Goal: Transaction & Acquisition: Book appointment/travel/reservation

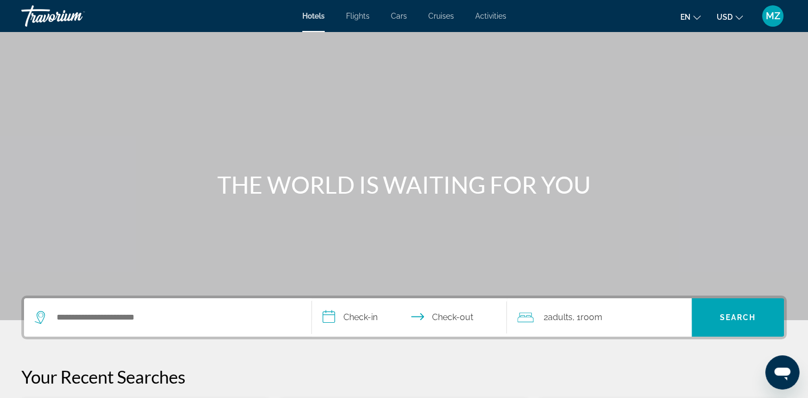
click at [735, 19] on icon "Change currency" at bounding box center [738, 17] width 7 height 7
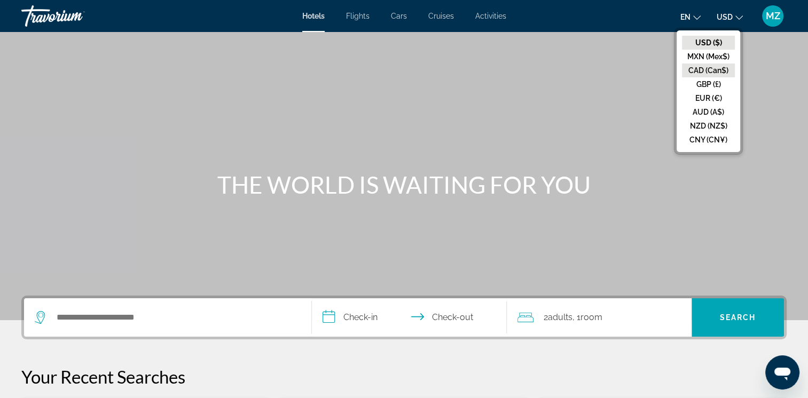
click at [705, 70] on button "CAD (Can$)" at bounding box center [708, 71] width 53 height 14
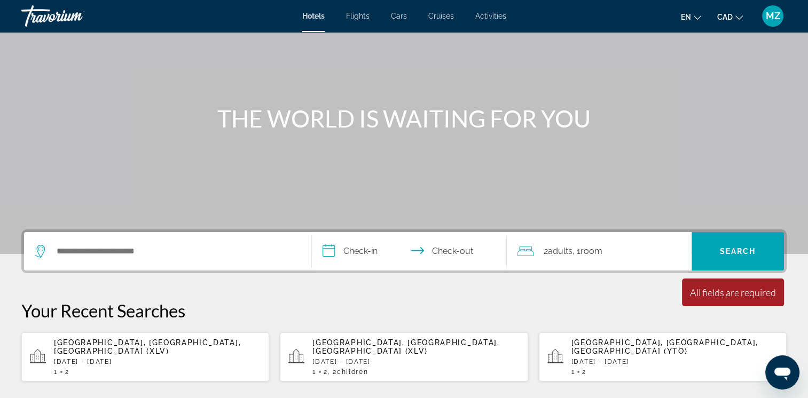
scroll to position [160, 0]
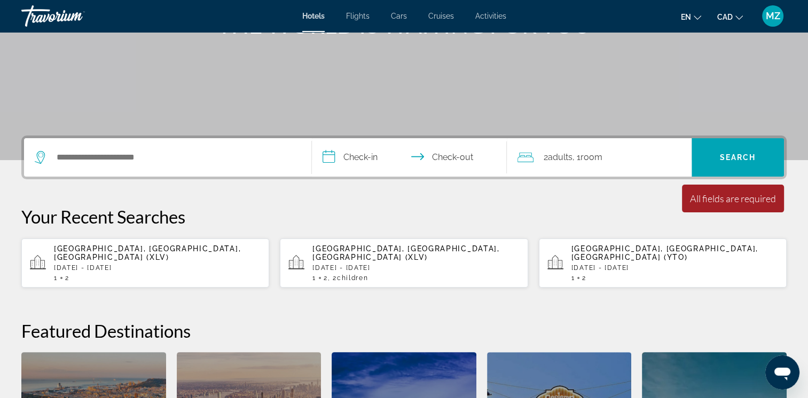
click at [106, 264] on p "[DATE] - [DATE]" at bounding box center [157, 267] width 207 height 7
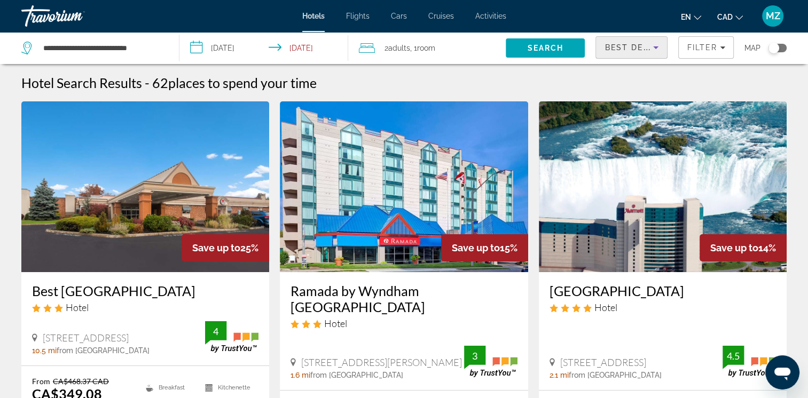
click at [658, 49] on icon "Sort by" at bounding box center [655, 47] width 13 height 13
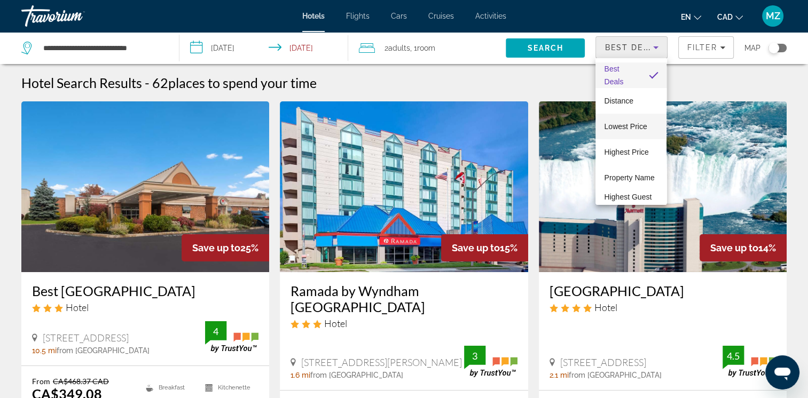
click at [635, 128] on span "Lowest Price" at bounding box center [625, 126] width 43 height 9
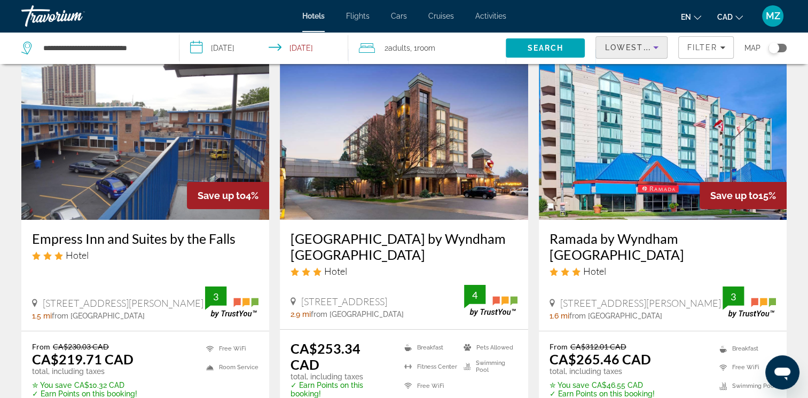
scroll to position [107, 0]
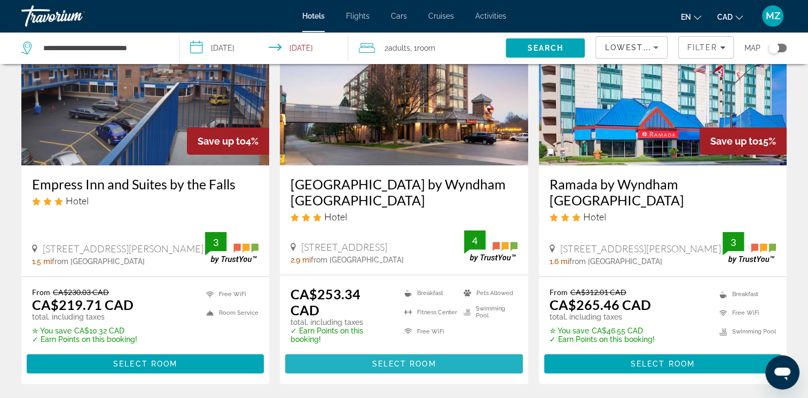
click at [408, 359] on span "Main content" at bounding box center [403, 364] width 237 height 26
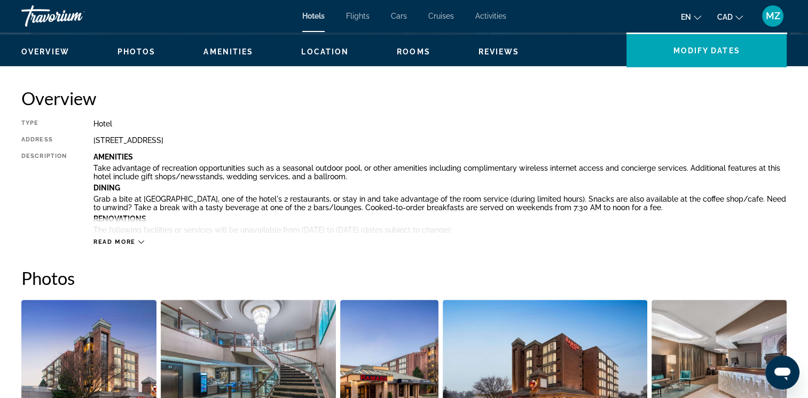
scroll to position [320, 0]
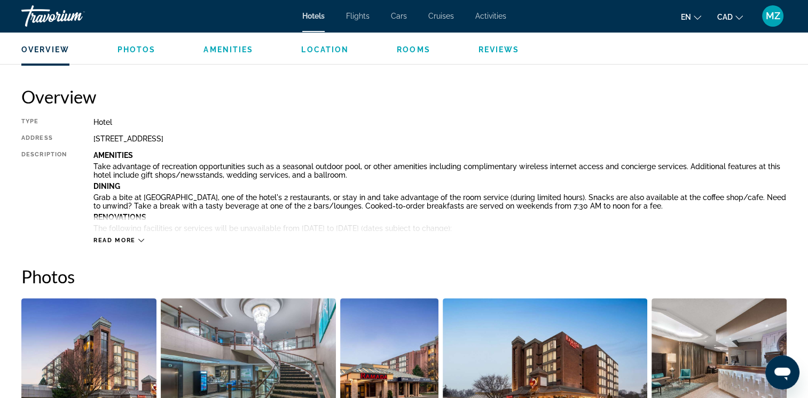
click at [124, 239] on span "Read more" at bounding box center [114, 240] width 42 height 7
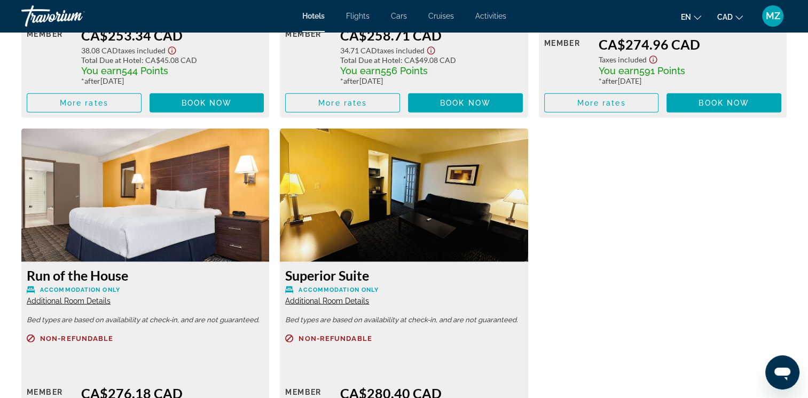
scroll to position [2563, 0]
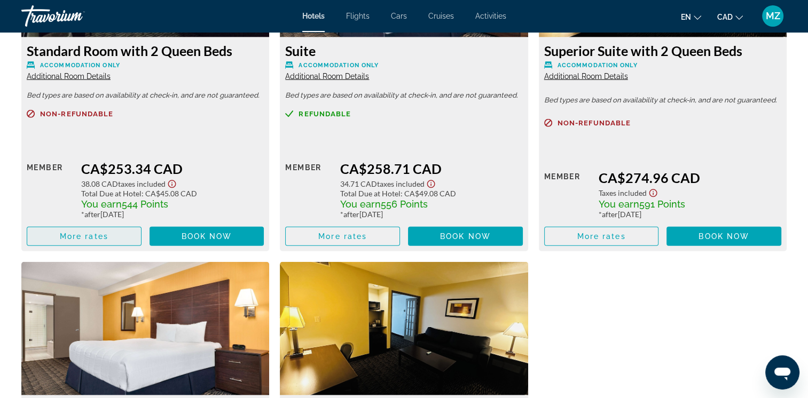
click at [115, 242] on span "Main content" at bounding box center [84, 237] width 114 height 26
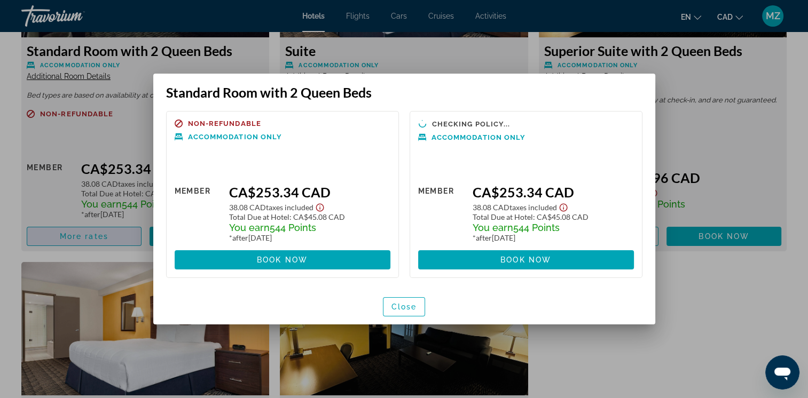
scroll to position [0, 0]
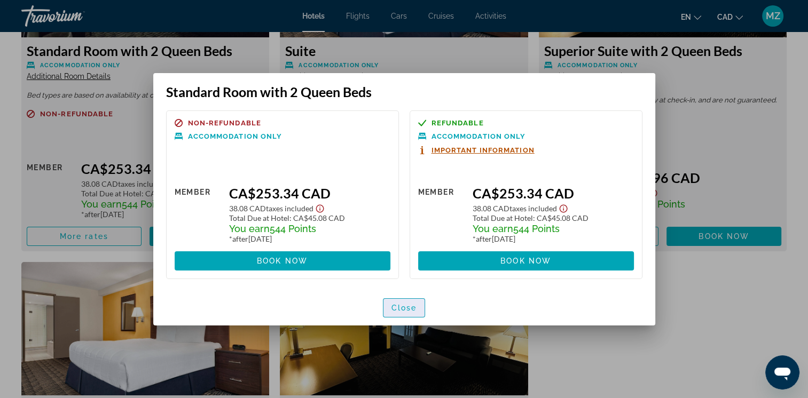
click at [411, 308] on span "Close" at bounding box center [404, 308] width 26 height 9
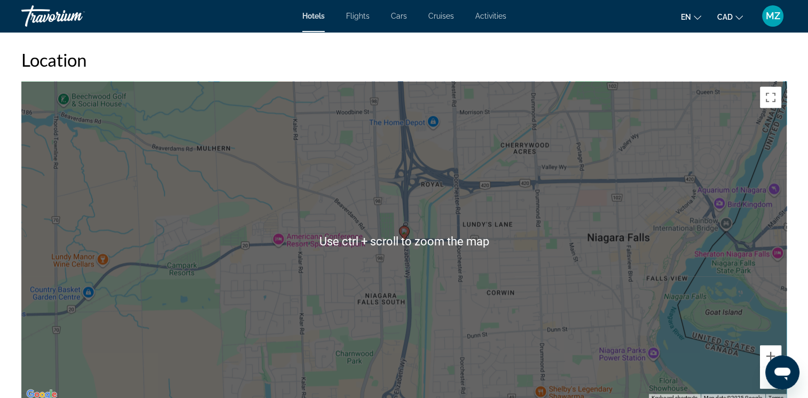
scroll to position [1923, 0]
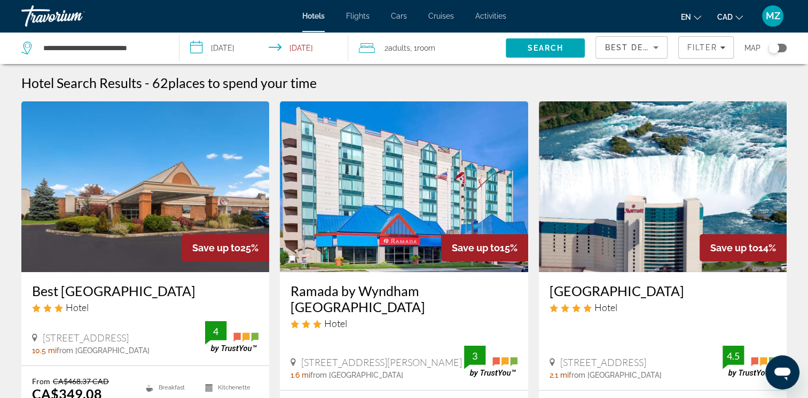
click at [641, 49] on span "Best Deals" at bounding box center [633, 47] width 56 height 9
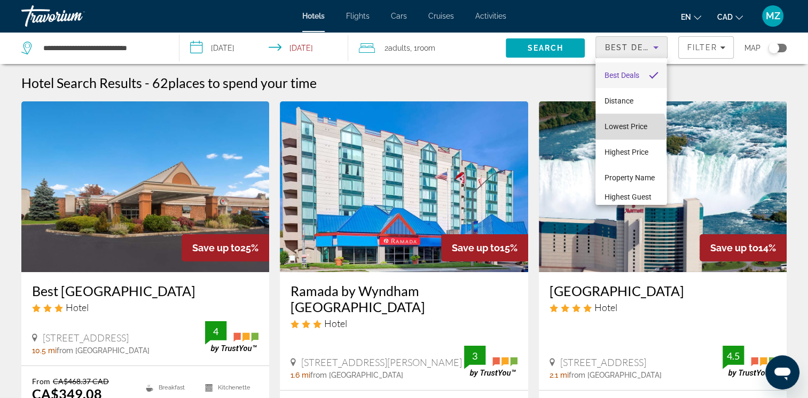
click at [630, 129] on span "Lowest Price" at bounding box center [625, 126] width 43 height 9
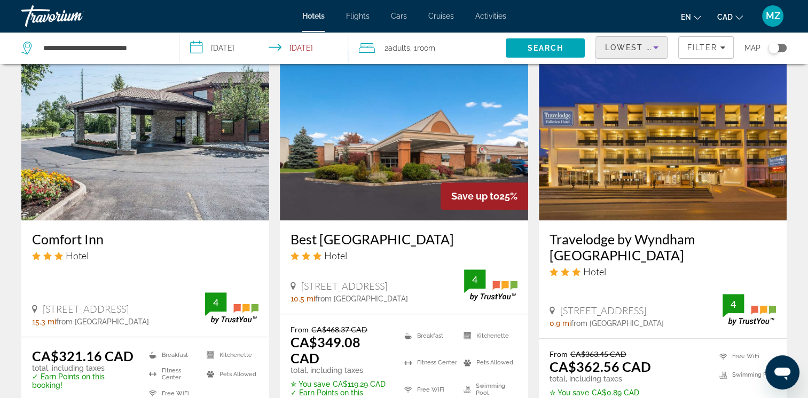
scroll to position [961, 0]
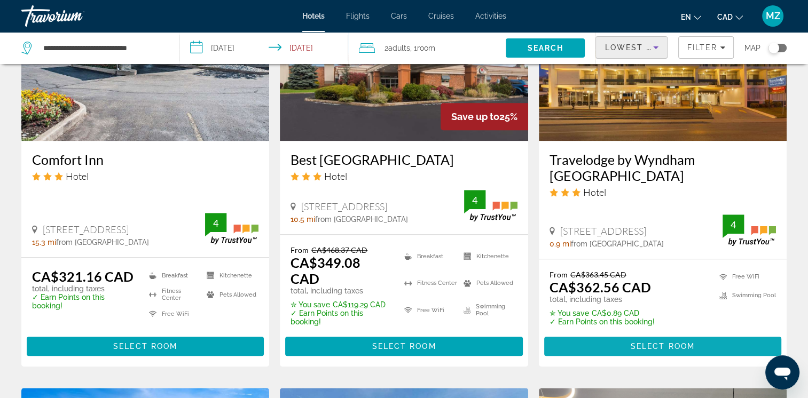
click at [637, 342] on span "Select Room" at bounding box center [663, 346] width 64 height 9
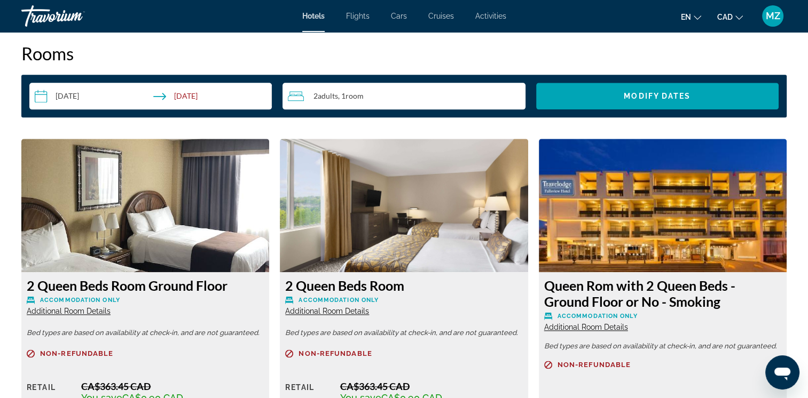
scroll to position [1282, 0]
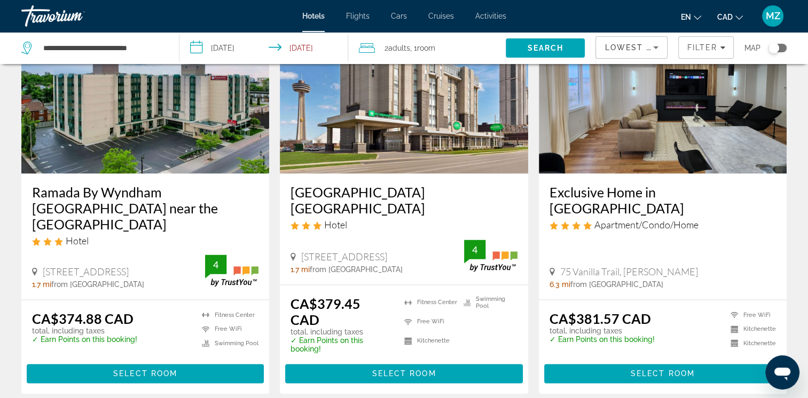
scroll to position [1335, 0]
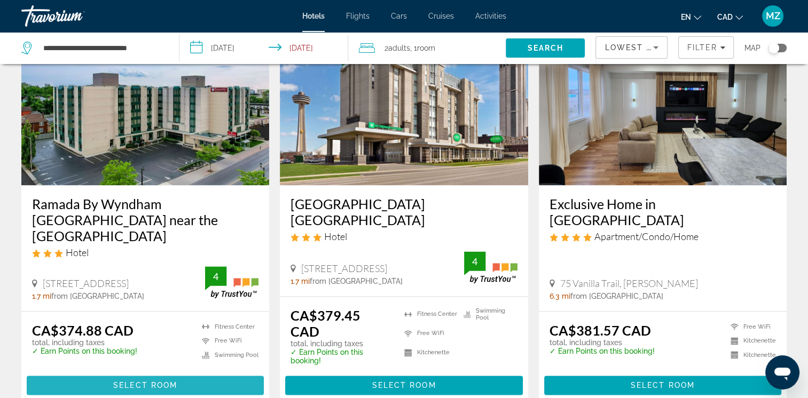
click at [125, 374] on span "Main content" at bounding box center [145, 386] width 237 height 26
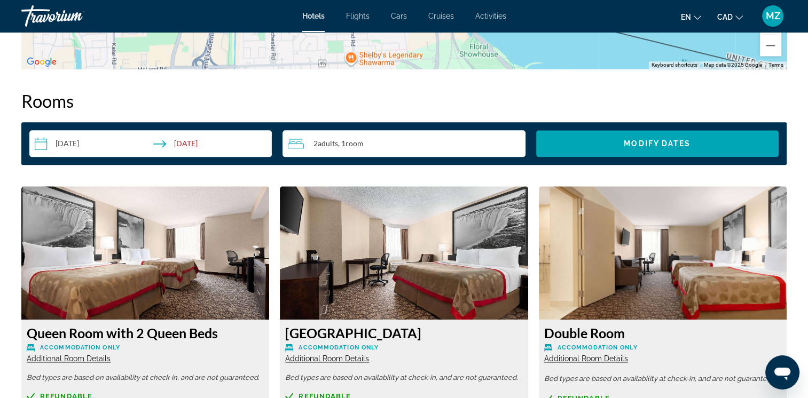
scroll to position [1314, 0]
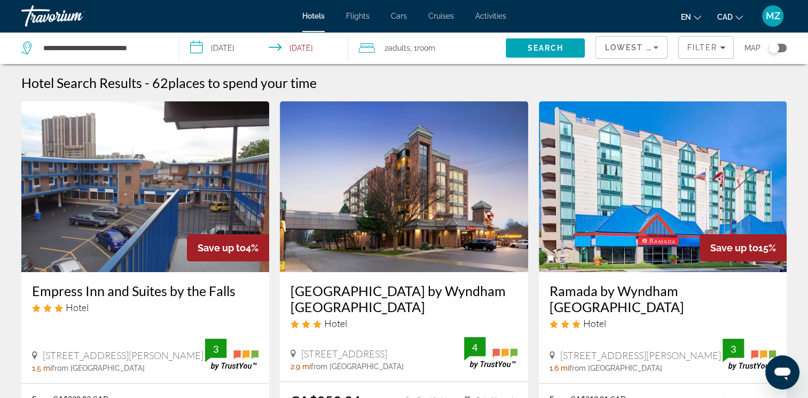
scroll to position [160, 0]
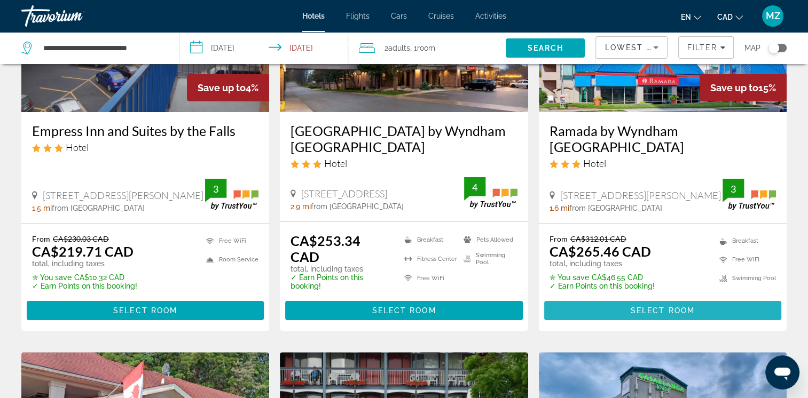
click at [670, 310] on span "Select Room" at bounding box center [663, 311] width 64 height 9
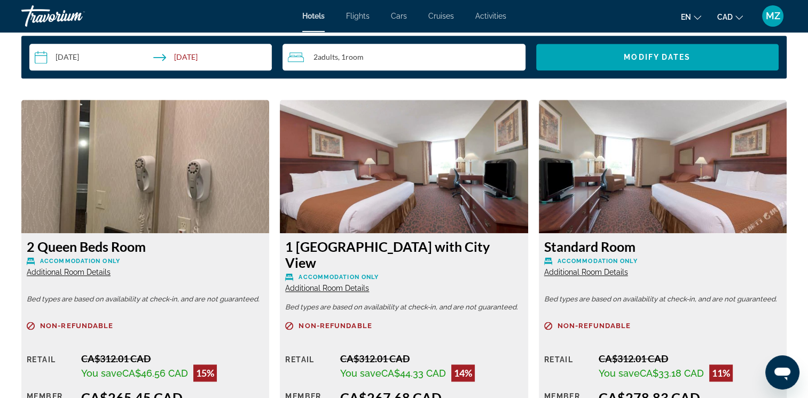
scroll to position [1495, 0]
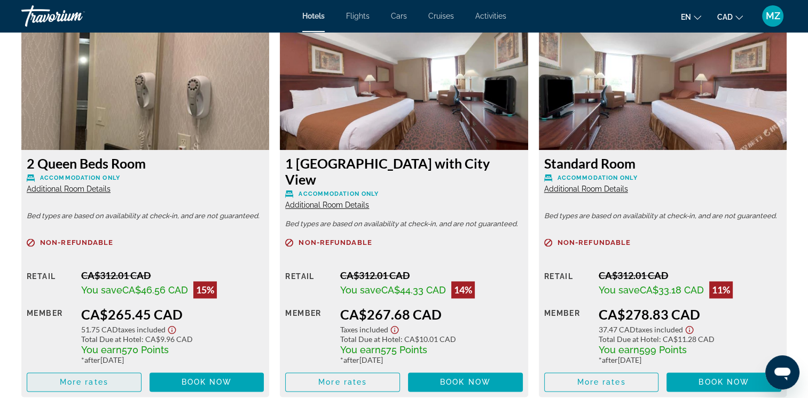
click at [86, 378] on span "More rates" at bounding box center [84, 382] width 49 height 9
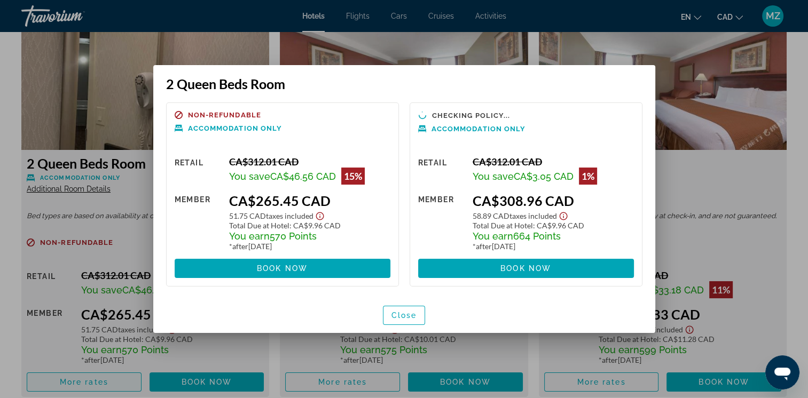
scroll to position [0, 0]
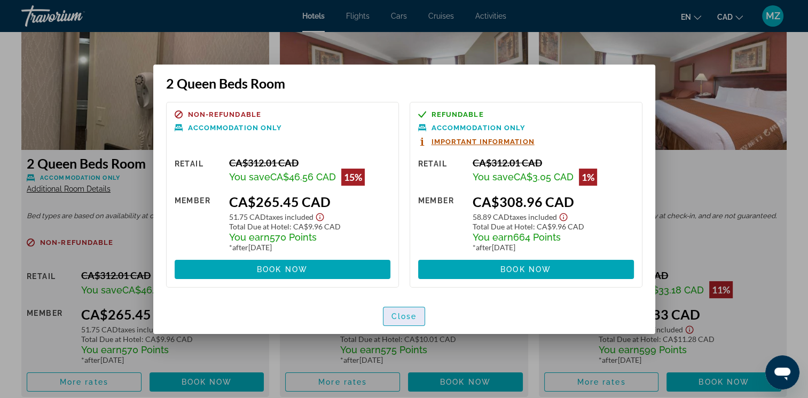
click at [403, 321] on span "button" at bounding box center [404, 317] width 42 height 26
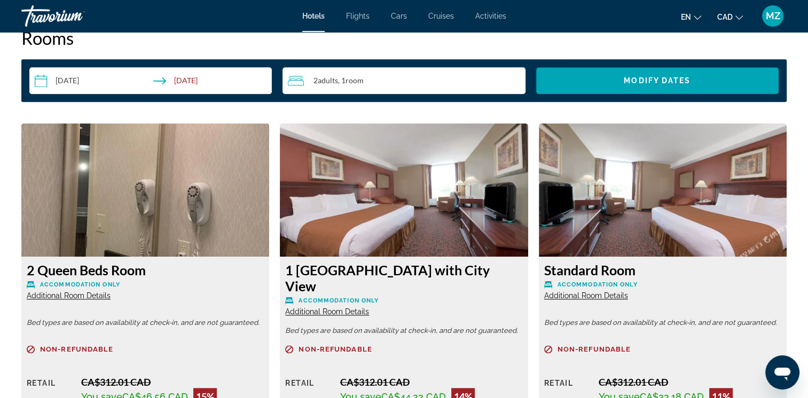
scroll to position [1121, 0]
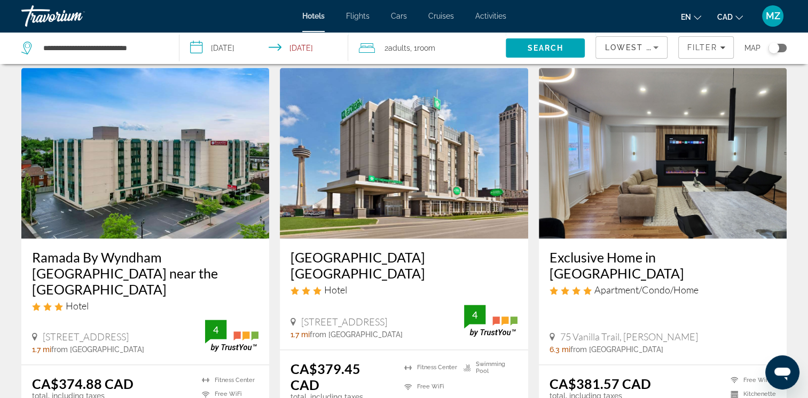
scroll to position [1520, 0]
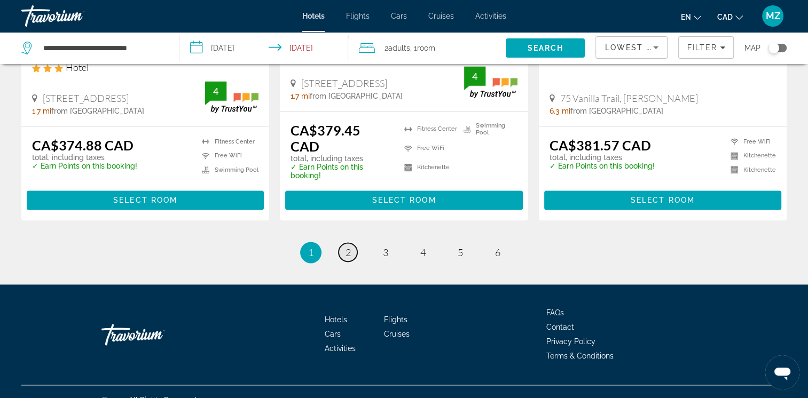
click at [353, 243] on link "page 2" at bounding box center [348, 252] width 19 height 19
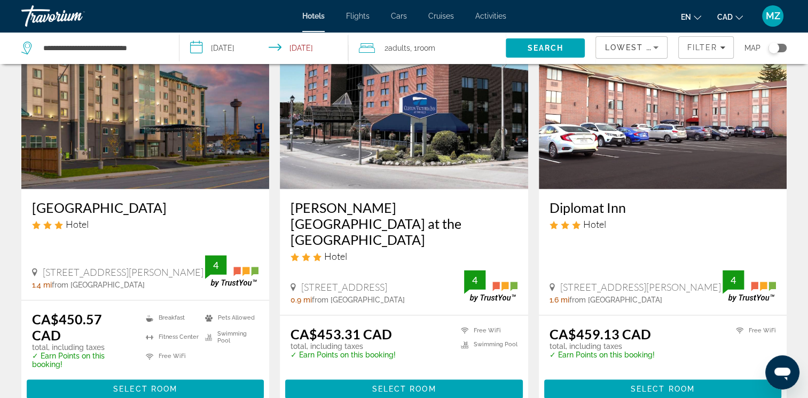
scroll to position [1442, 0]
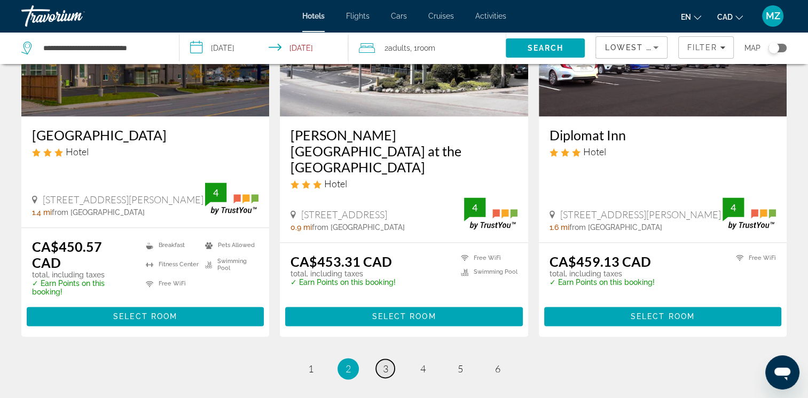
click at [389, 359] on link "page 3" at bounding box center [385, 368] width 19 height 19
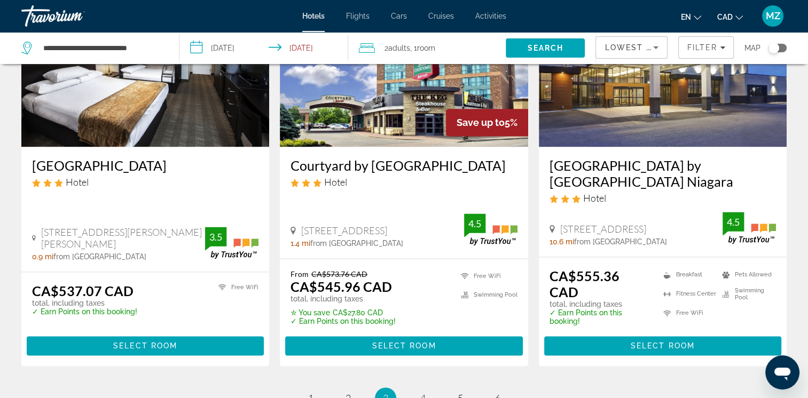
scroll to position [1495, 0]
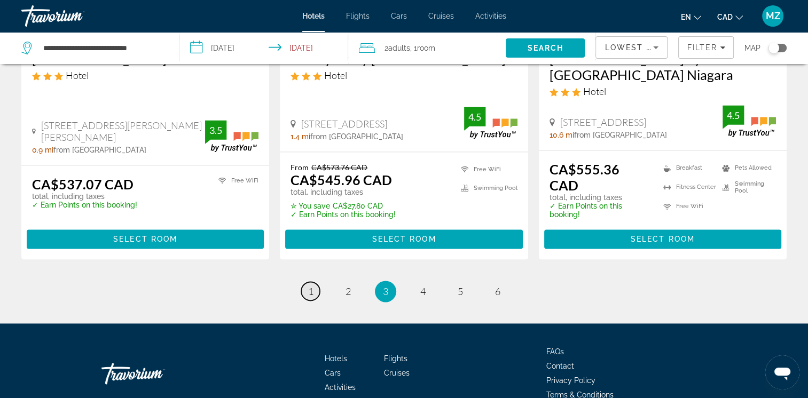
click at [313, 282] on link "page 1" at bounding box center [310, 291] width 19 height 19
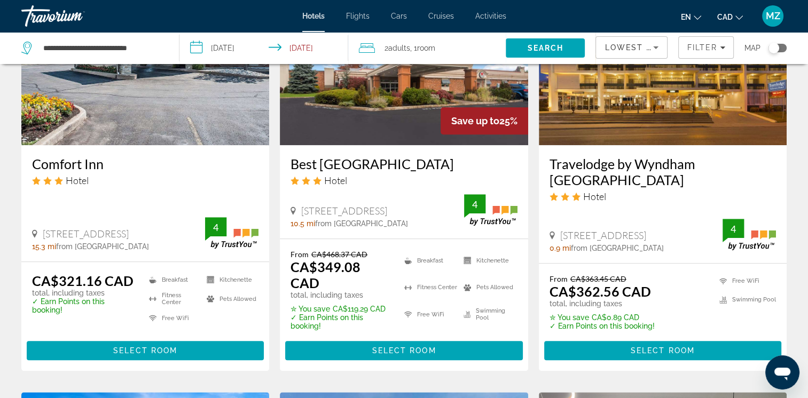
scroll to position [933, 0]
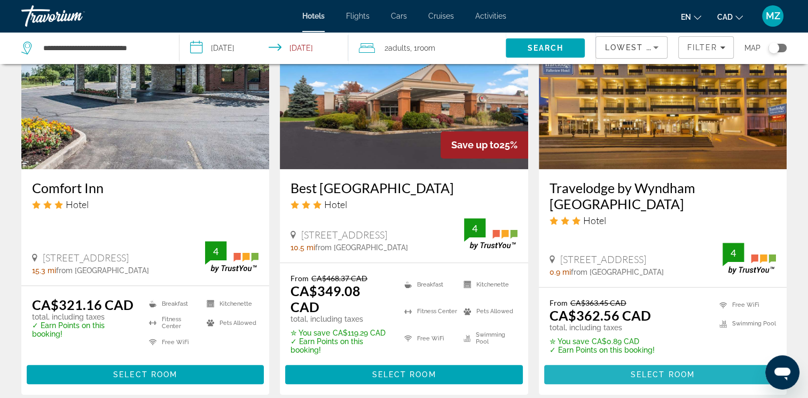
click at [669, 371] on span "Select Room" at bounding box center [663, 375] width 64 height 9
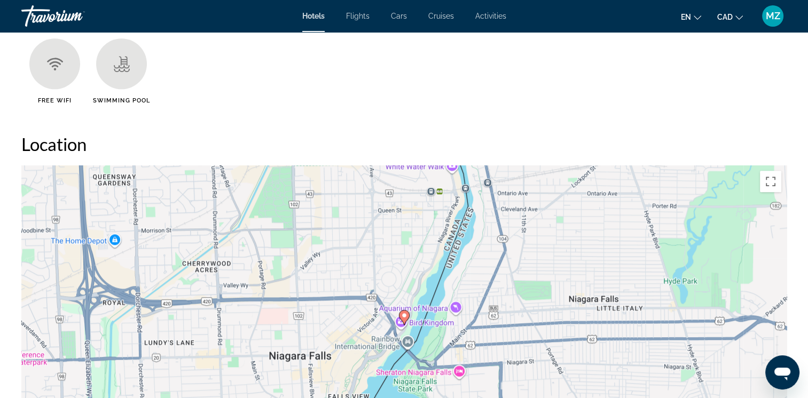
scroll to position [961, 0]
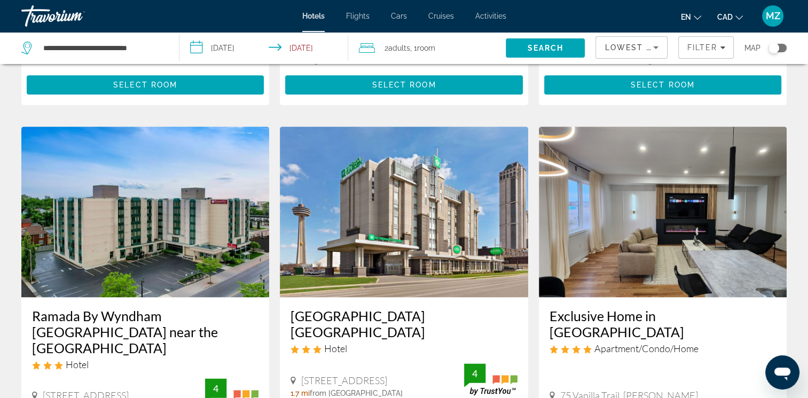
scroll to position [1282, 0]
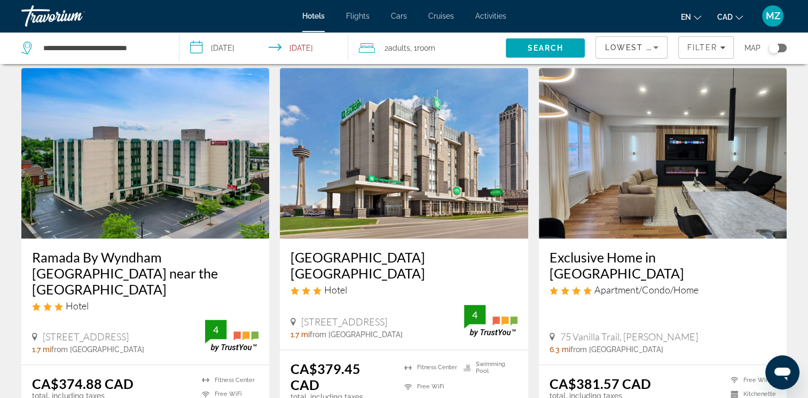
click at [119, 249] on h3 "Ramada By Wyndham [GEOGRAPHIC_DATA] near the [GEOGRAPHIC_DATA]" at bounding box center [145, 273] width 226 height 48
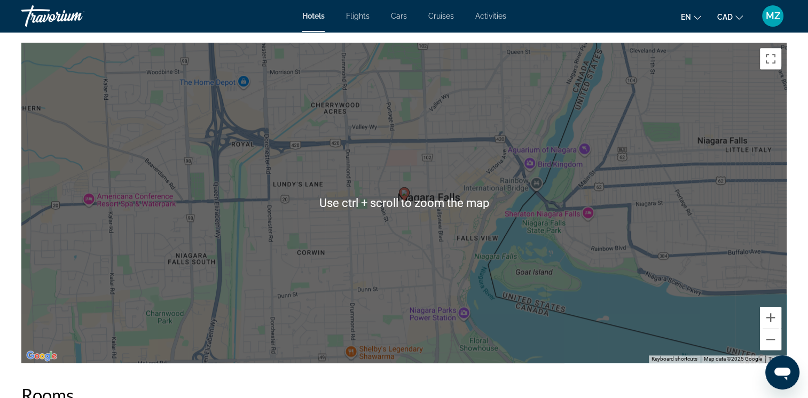
scroll to position [1121, 0]
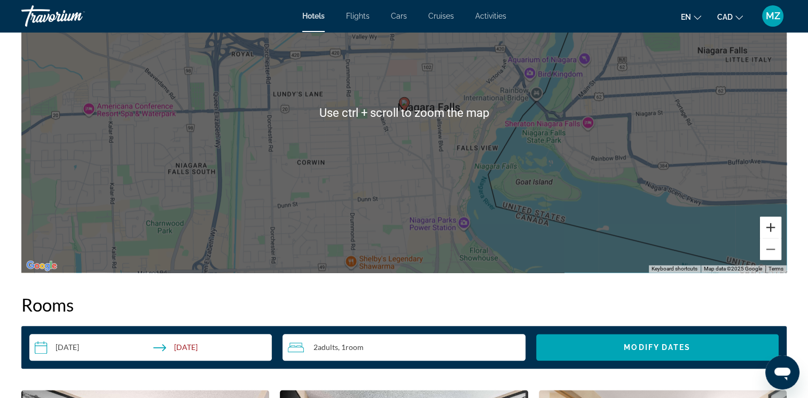
click at [765, 230] on button "Zoom in" at bounding box center [770, 227] width 21 height 21
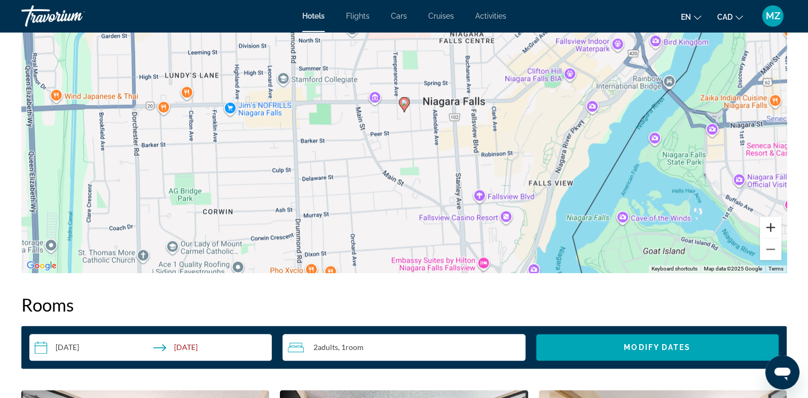
click at [765, 230] on button "Zoom in" at bounding box center [770, 227] width 21 height 21
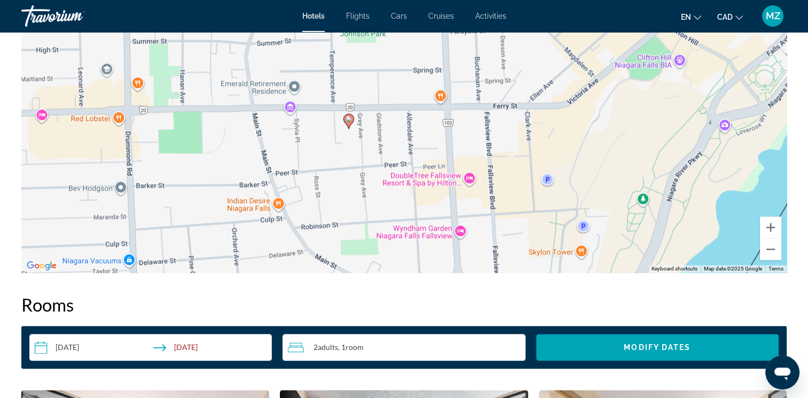
drag, startPoint x: 678, startPoint y: 147, endPoint x: 623, endPoint y: 165, distance: 58.3
click at [623, 165] on div "To activate drag with keyboard, press Alt + Enter. Once in keyboard drag state,…" at bounding box center [403, 112] width 765 height 320
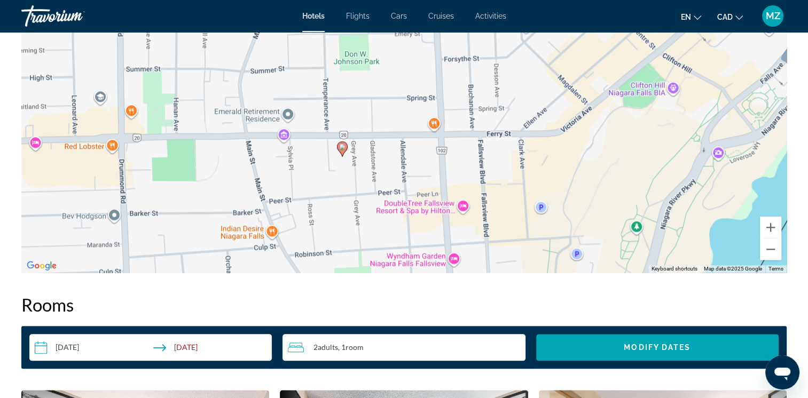
drag, startPoint x: 506, startPoint y: 147, endPoint x: 500, endPoint y: 176, distance: 30.1
click at [500, 176] on div "To activate drag with keyboard, press Alt + Enter. Once in keyboard drag state,…" at bounding box center [403, 112] width 765 height 320
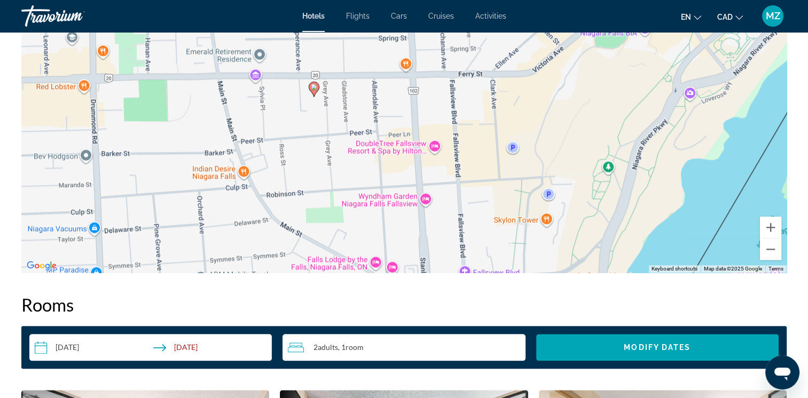
drag, startPoint x: 513, startPoint y: 223, endPoint x: 483, endPoint y: 162, distance: 68.5
click at [483, 162] on div "To activate drag with keyboard, press Alt + Enter. Once in keyboard drag state,…" at bounding box center [403, 112] width 765 height 320
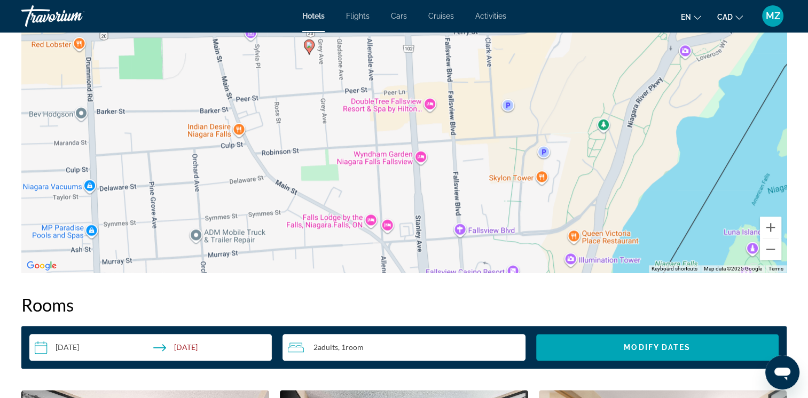
drag, startPoint x: 485, startPoint y: 214, endPoint x: 481, endPoint y: 176, distance: 37.6
click at [481, 176] on div "To activate drag with keyboard, press Alt + Enter. Once in keyboard drag state,…" at bounding box center [403, 112] width 765 height 320
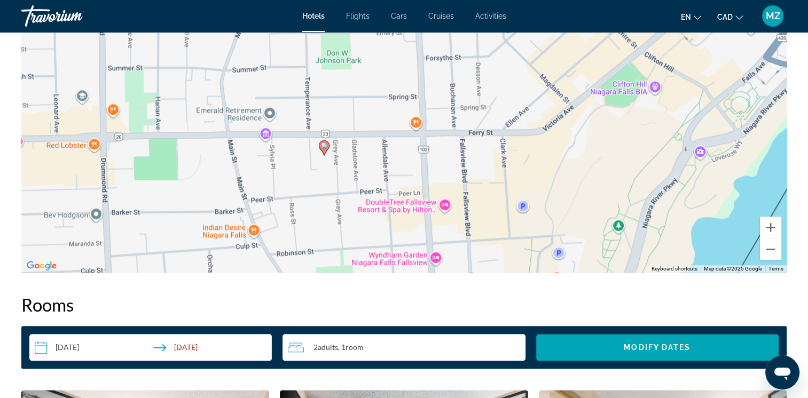
drag, startPoint x: 472, startPoint y: 167, endPoint x: 477, endPoint y: 213, distance: 46.7
click at [482, 246] on div "To activate drag with keyboard, press Alt + Enter. Once in keyboard drag state,…" at bounding box center [403, 112] width 765 height 320
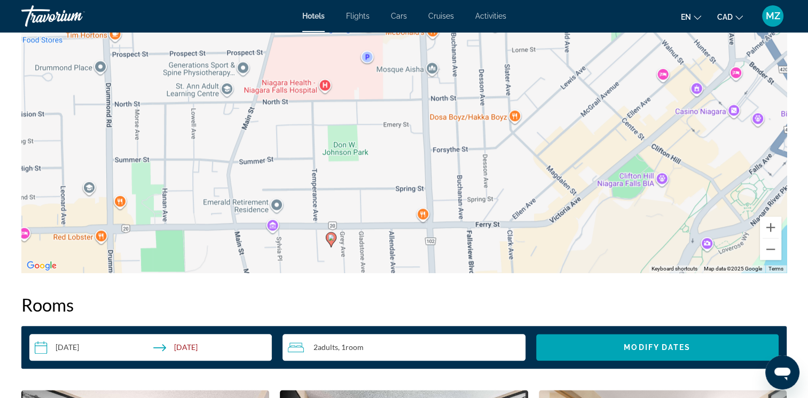
drag, startPoint x: 476, startPoint y: 153, endPoint x: 483, endPoint y: 248, distance: 95.8
click at [483, 248] on div "To activate drag with keyboard, press Alt + Enter. Once in keyboard drag state,…" at bounding box center [403, 112] width 765 height 320
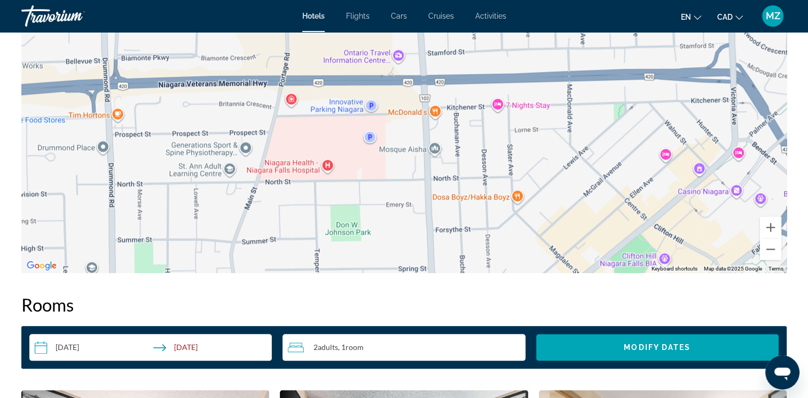
drag, startPoint x: 478, startPoint y: 162, endPoint x: 481, endPoint y: 238, distance: 75.9
click at [481, 239] on div "To activate drag with keyboard, press Alt + Enter. Once in keyboard drag state,…" at bounding box center [403, 112] width 765 height 320
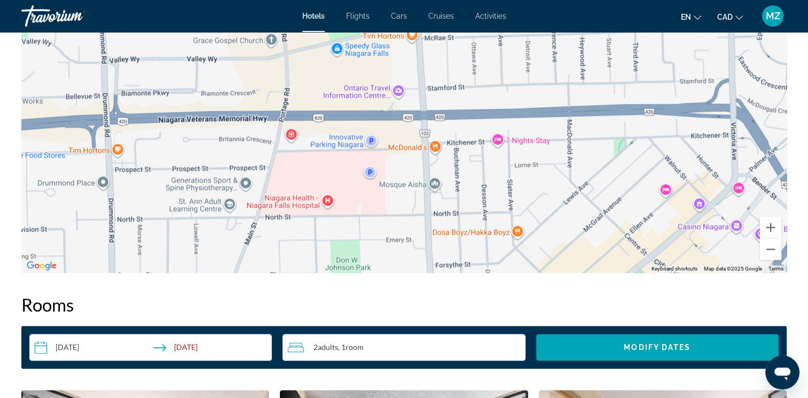
drag, startPoint x: 485, startPoint y: 162, endPoint x: 486, endPoint y: 197, distance: 35.3
click at [486, 197] on div "To activate drag with keyboard, press Alt + Enter. Once in keyboard drag state,…" at bounding box center [403, 112] width 765 height 320
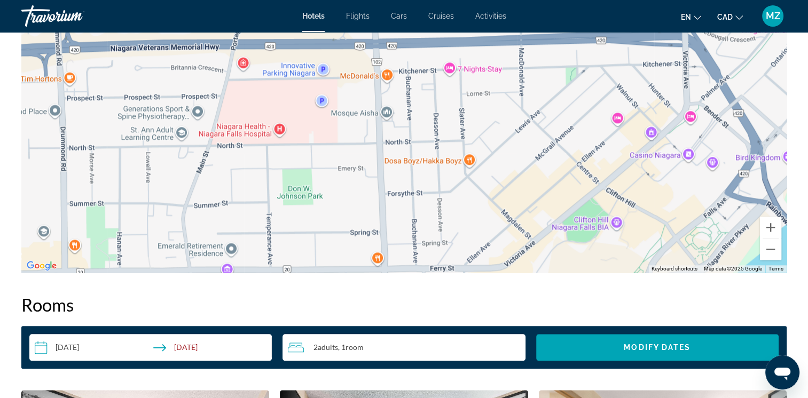
drag, startPoint x: 500, startPoint y: 187, endPoint x: 447, endPoint y: 101, distance: 100.9
click at [448, 98] on div "To activate drag with keyboard, press Alt + Enter. Once in keyboard drag state,…" at bounding box center [403, 112] width 765 height 320
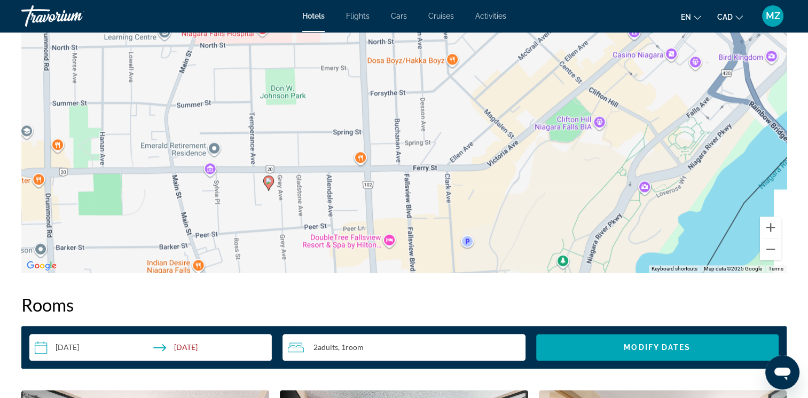
drag, startPoint x: 457, startPoint y: 151, endPoint x: 460, endPoint y: 91, distance: 59.9
click at [460, 92] on div "To activate drag with keyboard, press Alt + Enter. Once in keyboard drag state,…" at bounding box center [403, 112] width 765 height 320
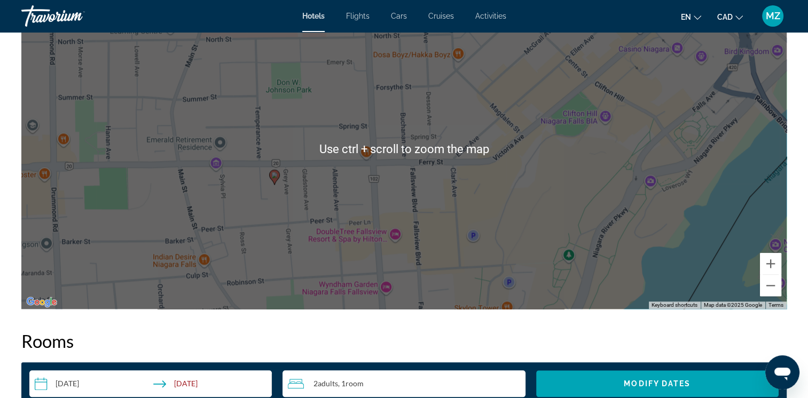
scroll to position [1068, 0]
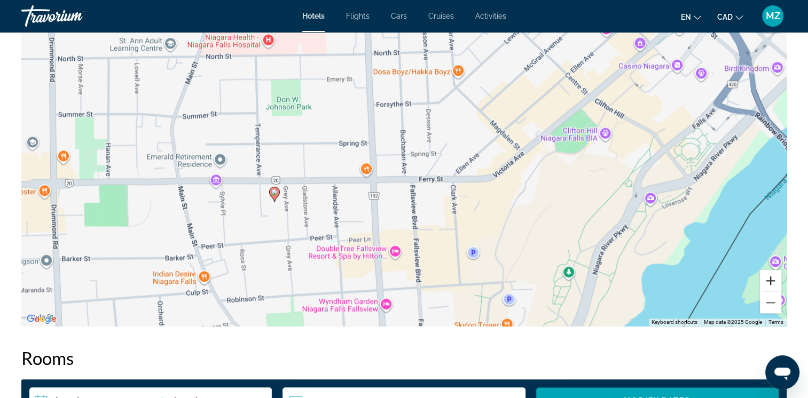
click at [767, 281] on button "Zoom in" at bounding box center [770, 280] width 21 height 21
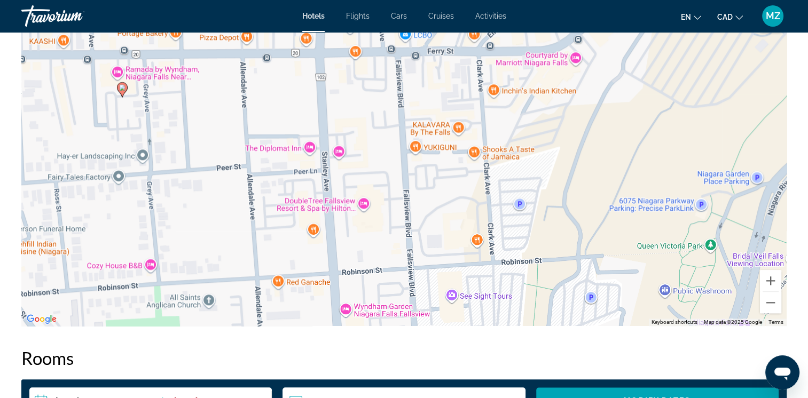
drag, startPoint x: 519, startPoint y: 291, endPoint x: 492, endPoint y: 140, distance: 153.4
click at [492, 140] on div "To activate drag with keyboard, press Alt + Enter. Once in keyboard drag state,…" at bounding box center [403, 166] width 765 height 320
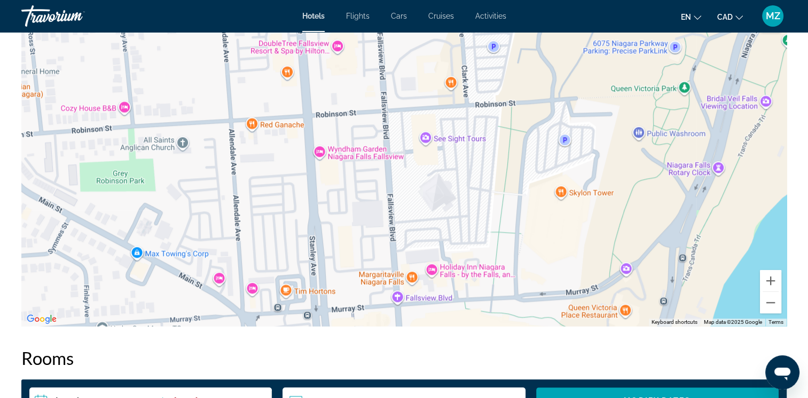
drag, startPoint x: 457, startPoint y: 279, endPoint x: 440, endPoint y: 148, distance: 131.4
click at [440, 148] on div "To activate drag with keyboard, press Alt + Enter. Once in keyboard drag state,…" at bounding box center [403, 166] width 765 height 320
click at [771, 285] on button "Zoom in" at bounding box center [770, 280] width 21 height 21
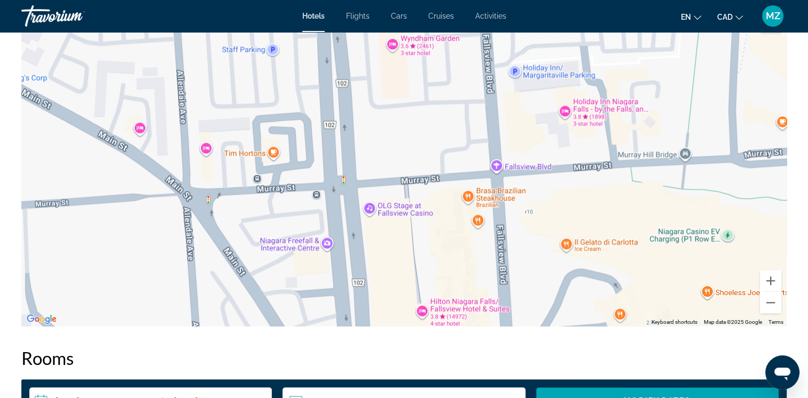
drag, startPoint x: 414, startPoint y: 294, endPoint x: 523, endPoint y: 8, distance: 306.5
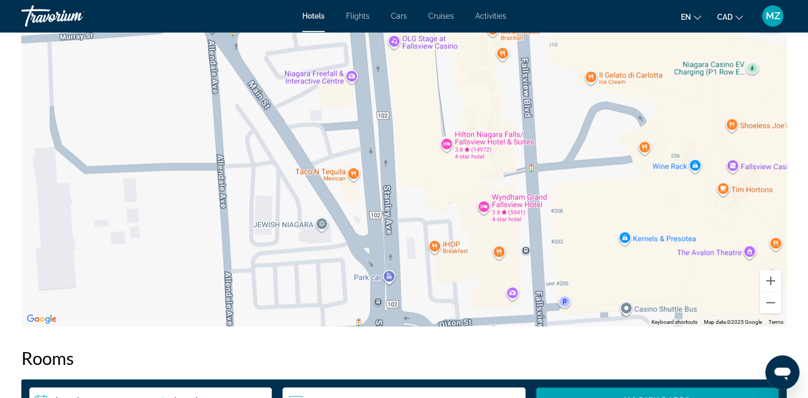
drag, startPoint x: 445, startPoint y: 226, endPoint x: 468, endPoint y: 57, distance: 171.4
click at [468, 57] on div "Main content" at bounding box center [403, 166] width 765 height 320
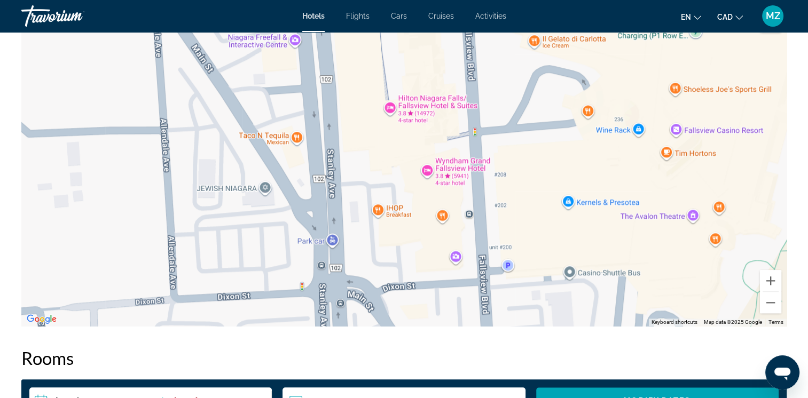
drag, startPoint x: 470, startPoint y: 146, endPoint x: 415, endPoint y: 249, distance: 116.6
click at [415, 249] on div "Main content" at bounding box center [403, 166] width 765 height 320
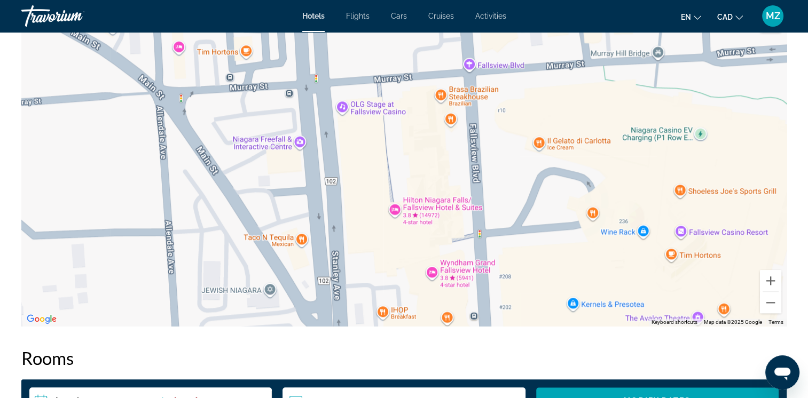
drag, startPoint x: 387, startPoint y: 166, endPoint x: 390, endPoint y: 202, distance: 36.5
click at [390, 202] on div "Main content" at bounding box center [403, 166] width 765 height 320
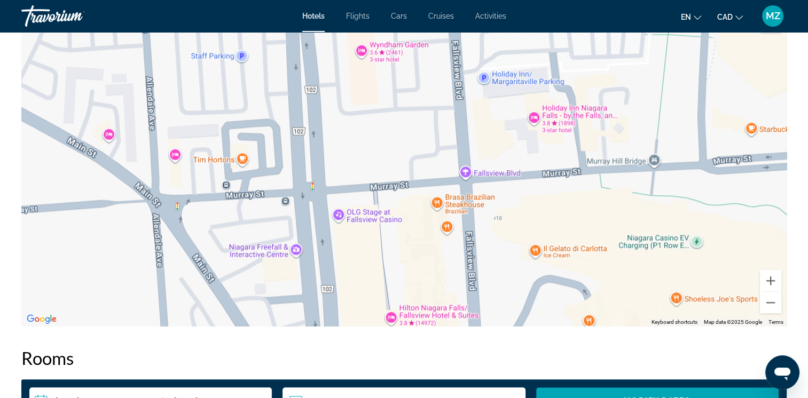
drag, startPoint x: 375, startPoint y: 146, endPoint x: 370, endPoint y: 281, distance: 135.2
click at [370, 282] on div "Main content" at bounding box center [403, 166] width 765 height 320
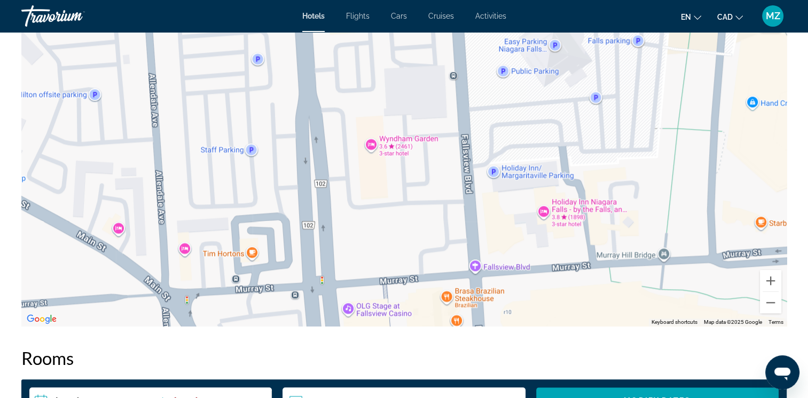
drag, startPoint x: 371, startPoint y: 150, endPoint x: 383, endPoint y: 212, distance: 63.7
click at [383, 212] on div "Main content" at bounding box center [403, 166] width 765 height 320
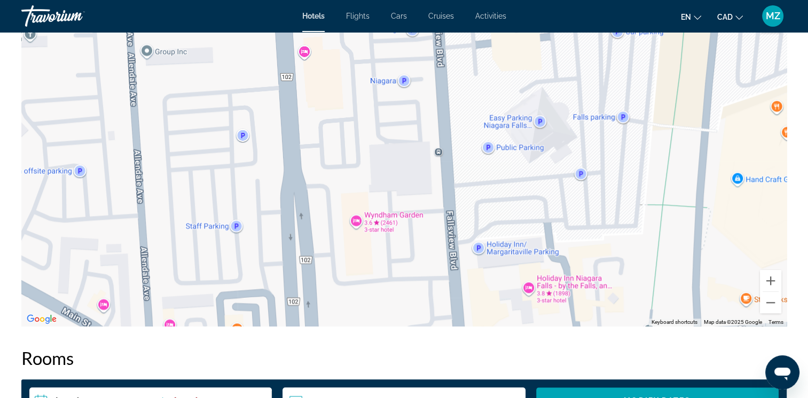
drag, startPoint x: 590, startPoint y: 182, endPoint x: 575, endPoint y: 260, distance: 79.4
click at [575, 260] on div "Main content" at bounding box center [403, 166] width 765 height 320
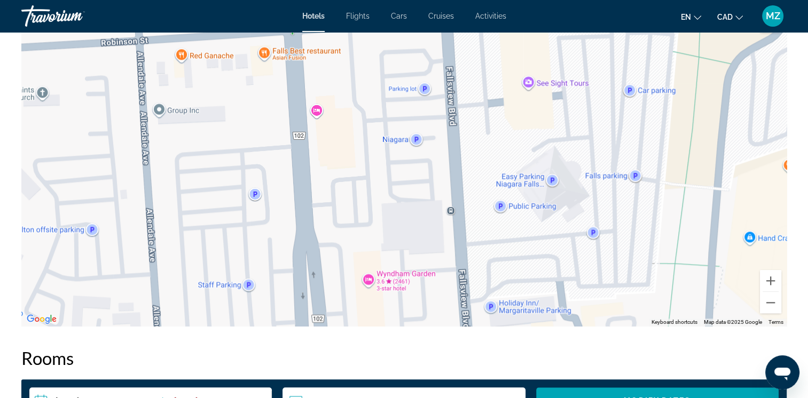
drag, startPoint x: 550, startPoint y: 212, endPoint x: 556, endPoint y: 247, distance: 35.2
click at [556, 247] on div "Main content" at bounding box center [403, 166] width 765 height 320
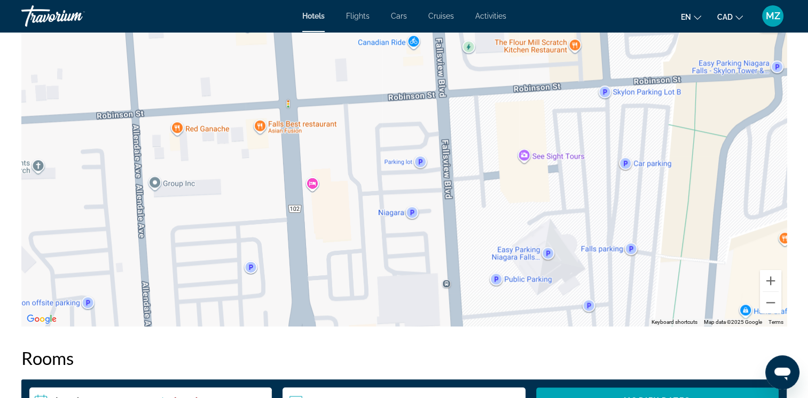
drag, startPoint x: 490, startPoint y: 160, endPoint x: 485, endPoint y: 236, distance: 76.0
click at [485, 236] on div "Main content" at bounding box center [403, 166] width 765 height 320
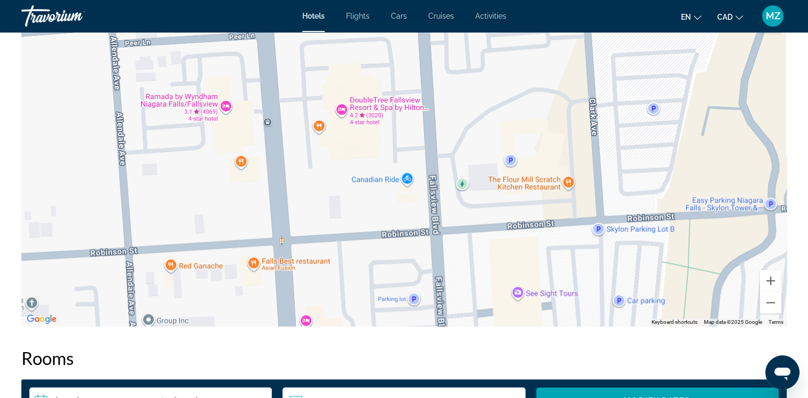
drag, startPoint x: 478, startPoint y: 146, endPoint x: 466, endPoint y: 289, distance: 143.6
click at [467, 289] on div "Main content" at bounding box center [403, 166] width 765 height 320
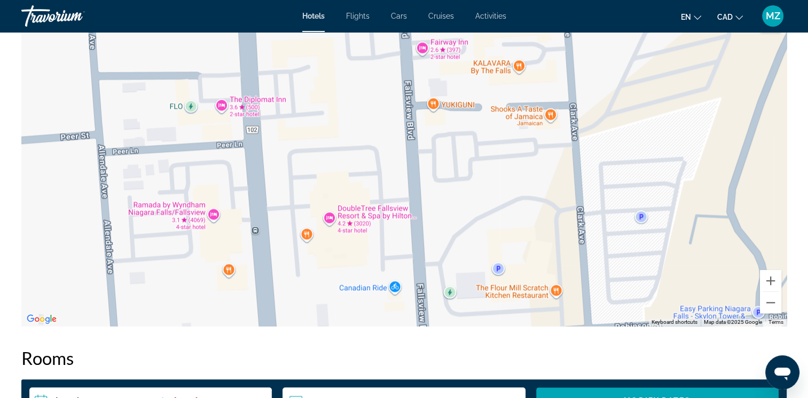
drag, startPoint x: 486, startPoint y: 160, endPoint x: 479, endPoint y: 250, distance: 90.0
click at [479, 250] on div "To activate drag with keyboard, press Alt + Enter. Once in keyboard drag state,…" at bounding box center [403, 166] width 765 height 320
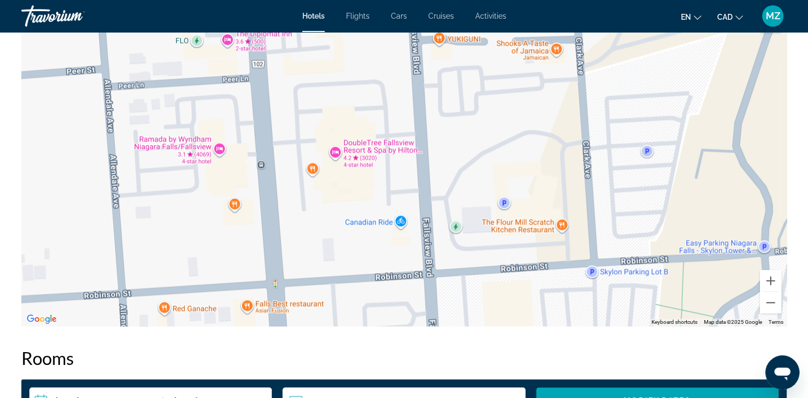
drag, startPoint x: 506, startPoint y: 163, endPoint x: 515, endPoint y: 91, distance: 72.6
click at [513, 94] on div "To activate drag with keyboard, press Alt + Enter. Once in keyboard drag state,…" at bounding box center [403, 166] width 765 height 320
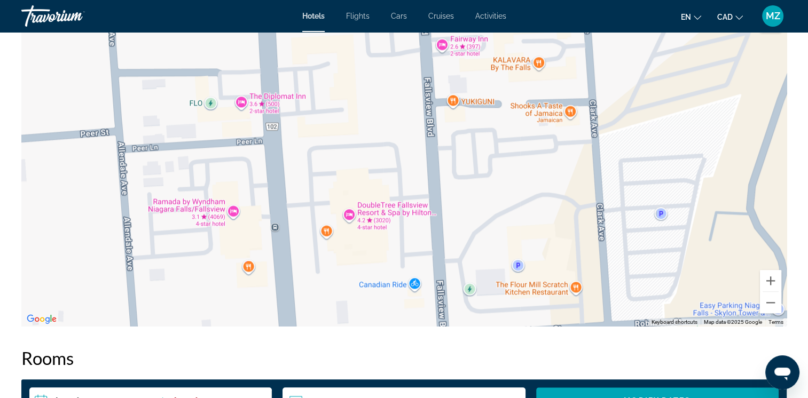
drag, startPoint x: 476, startPoint y: 168, endPoint x: 488, endPoint y: 227, distance: 60.4
click at [488, 227] on div "To activate drag with keyboard, press Alt + Enter. Once in keyboard drag state,…" at bounding box center [403, 166] width 765 height 320
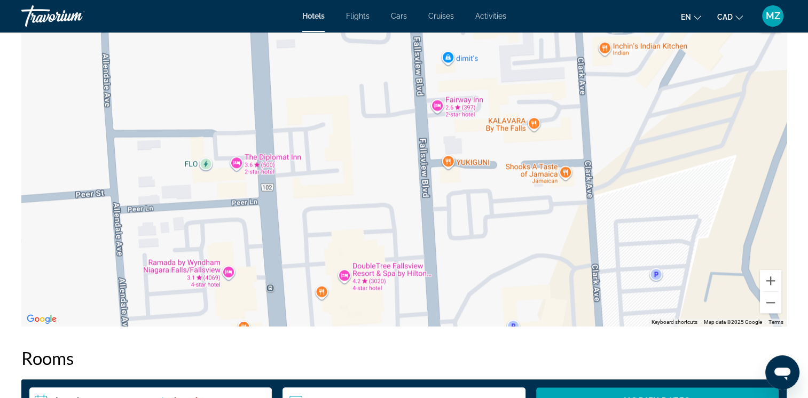
drag, startPoint x: 491, startPoint y: 181, endPoint x: 486, endPoint y: 242, distance: 61.6
click at [486, 242] on div "To activate drag with keyboard, press Alt + Enter. Once in keyboard drag state,…" at bounding box center [403, 166] width 765 height 320
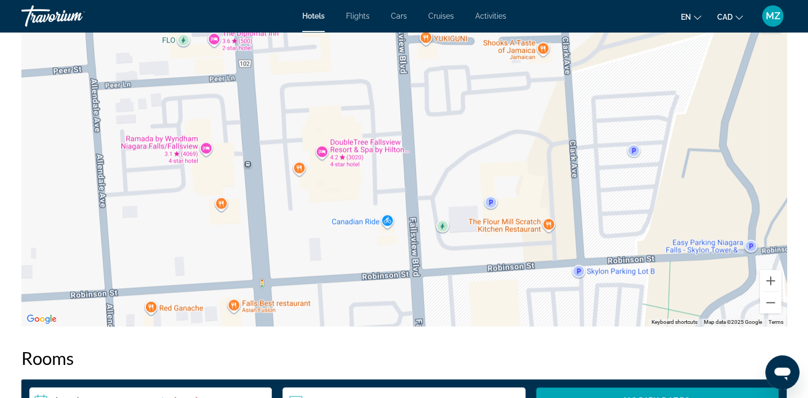
drag, startPoint x: 399, startPoint y: 253, endPoint x: 378, endPoint y: 129, distance: 126.3
click at [378, 129] on div "To activate drag with keyboard, press Alt + Enter. Once in keyboard drag state,…" at bounding box center [403, 166] width 765 height 320
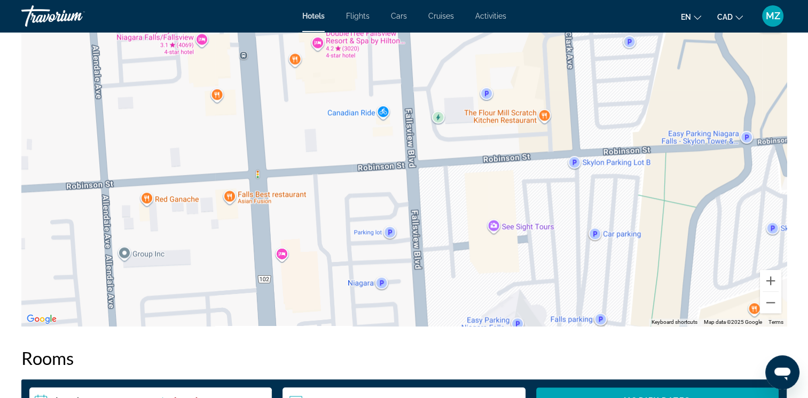
drag, startPoint x: 365, startPoint y: 262, endPoint x: 362, endPoint y: 158, distance: 103.7
click at [362, 158] on div "To activate drag with keyboard, press Alt + Enter. Once in keyboard drag state,…" at bounding box center [403, 166] width 765 height 320
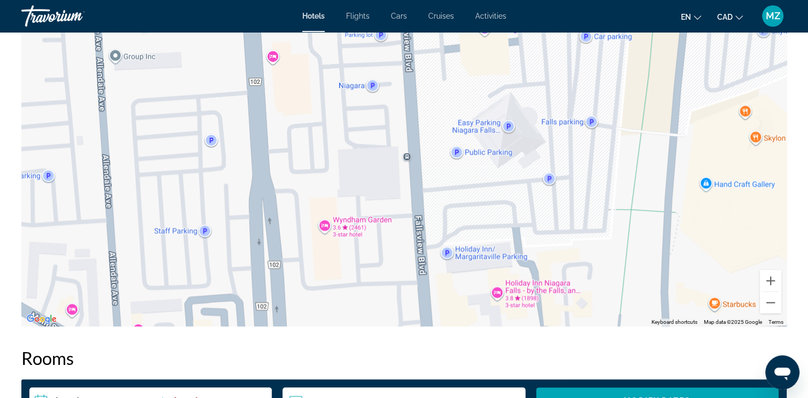
drag, startPoint x: 348, startPoint y: 250, endPoint x: 339, endPoint y: 52, distance: 197.8
click at [339, 52] on div "Main content" at bounding box center [403, 166] width 765 height 320
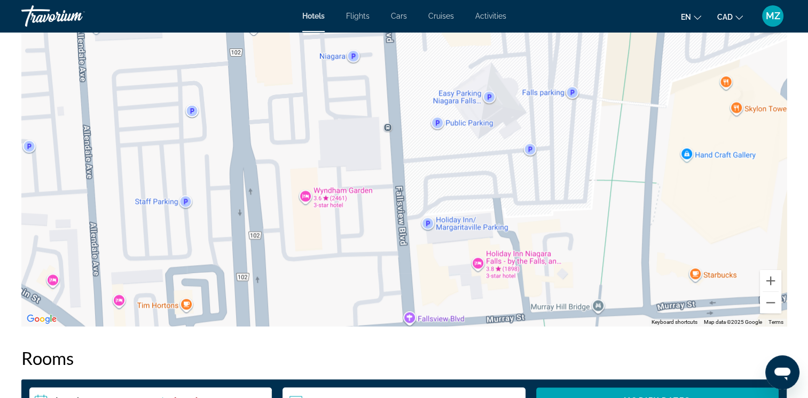
drag, startPoint x: 367, startPoint y: 225, endPoint x: 352, endPoint y: 233, distance: 17.2
click at [352, 233] on div "Main content" at bounding box center [403, 166] width 765 height 320
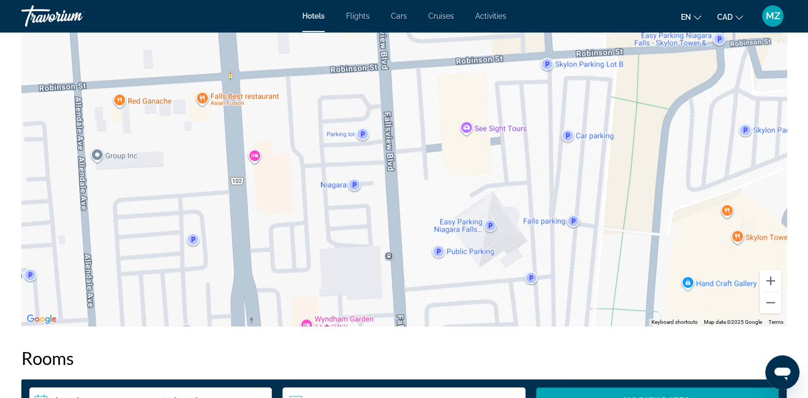
drag, startPoint x: 325, startPoint y: 96, endPoint x: 326, endPoint y: 221, distance: 125.5
click at [326, 221] on div "Main content" at bounding box center [403, 166] width 765 height 320
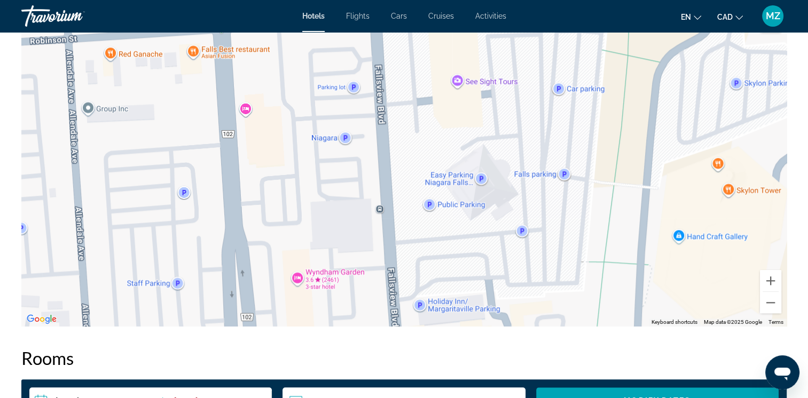
drag, startPoint x: 323, startPoint y: 194, endPoint x: 327, endPoint y: 277, distance: 82.3
click at [327, 277] on div "Main content" at bounding box center [403, 166] width 765 height 320
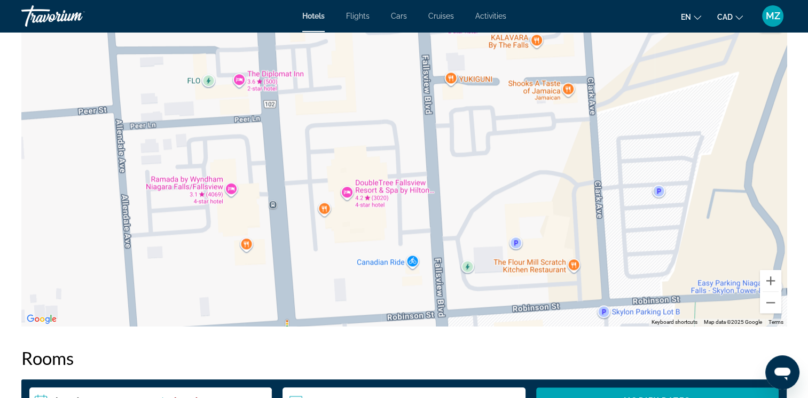
drag, startPoint x: 281, startPoint y: 73, endPoint x: 342, endPoint y: 264, distance: 200.1
click at [342, 264] on div "Main content" at bounding box center [403, 166] width 765 height 320
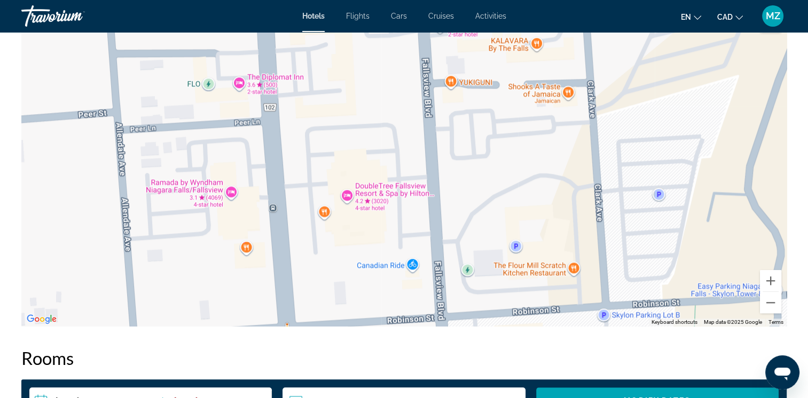
scroll to position [1121, 0]
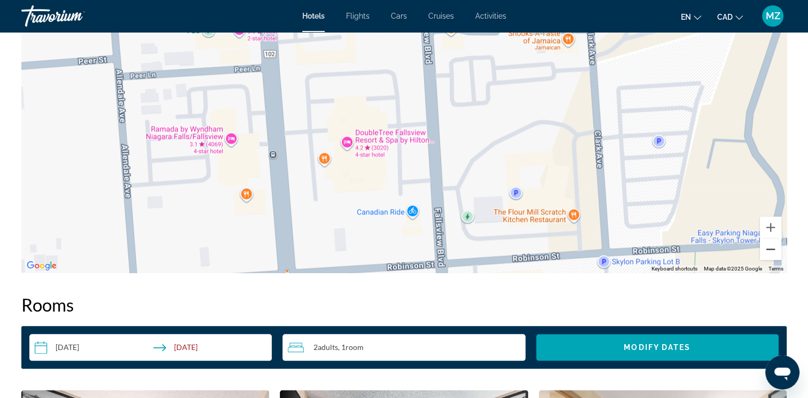
click at [771, 253] on button "Zoom out" at bounding box center [770, 249] width 21 height 21
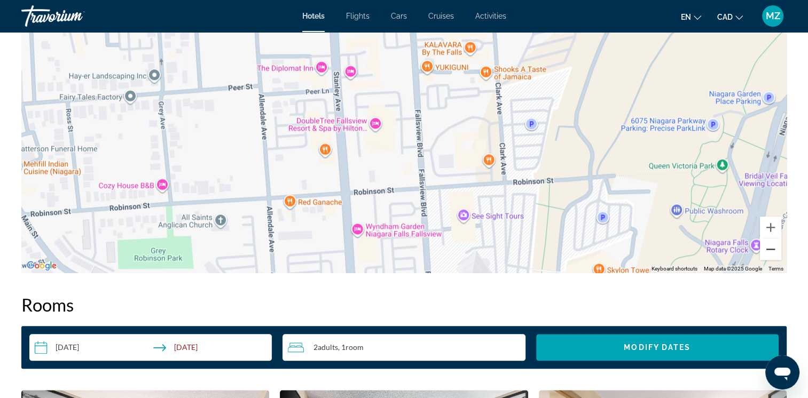
click at [771, 253] on button "Zoom out" at bounding box center [770, 249] width 21 height 21
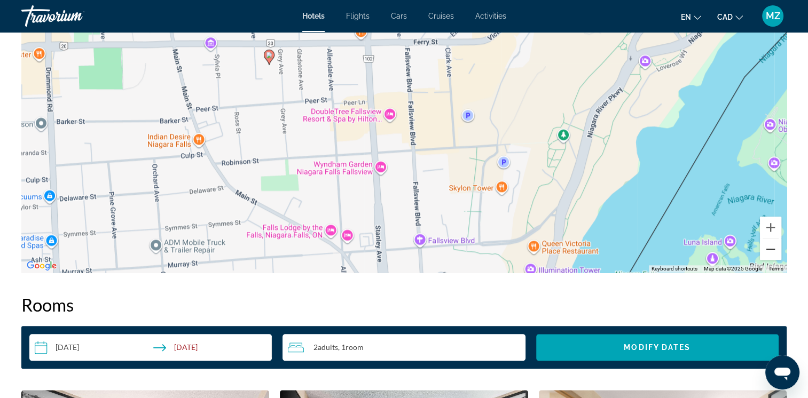
click at [771, 253] on button "Zoom out" at bounding box center [770, 249] width 21 height 21
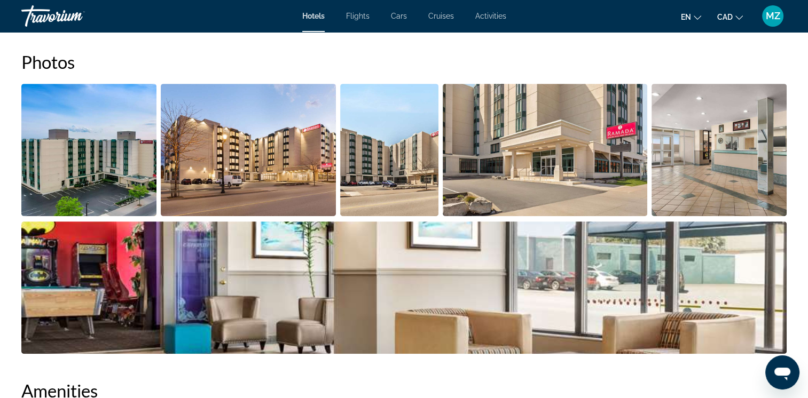
scroll to position [534, 0]
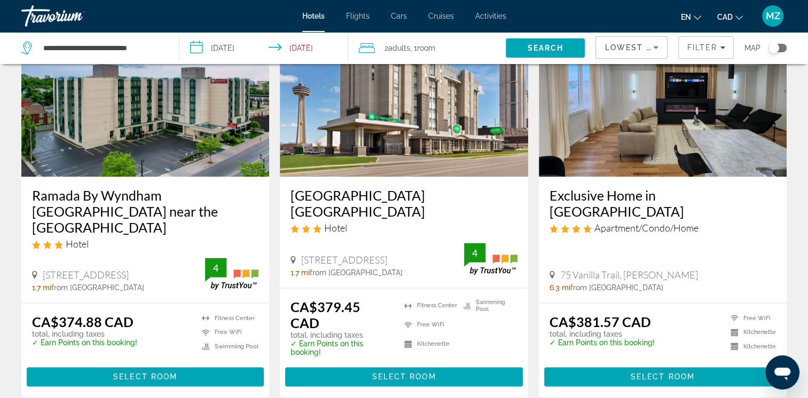
scroll to position [1520, 0]
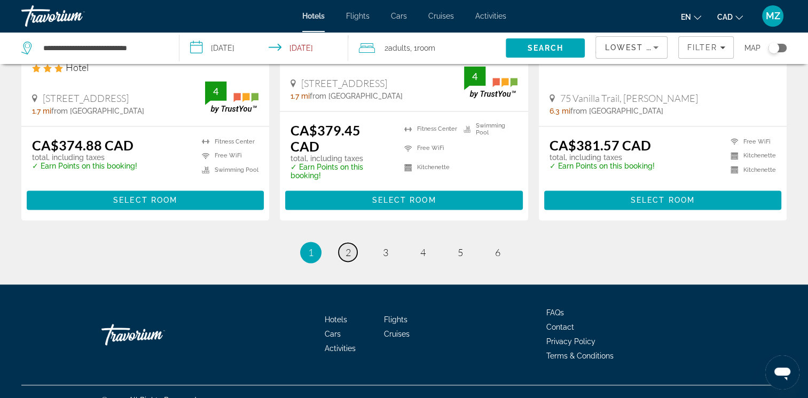
click at [344, 243] on link "page 2" at bounding box center [348, 252] width 19 height 19
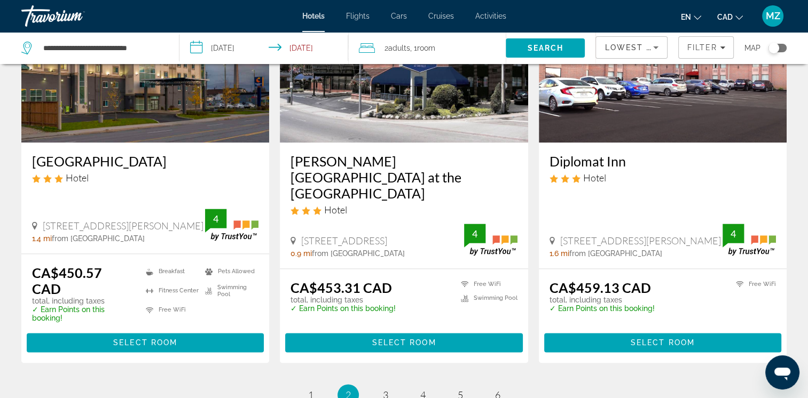
scroll to position [1502, 0]
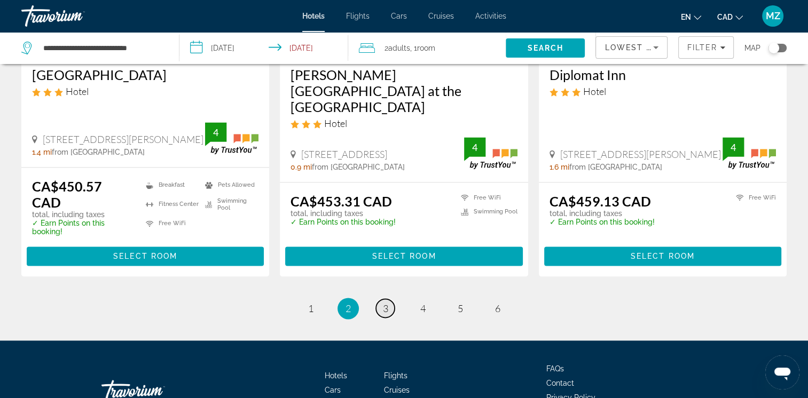
click at [387, 303] on span "3" at bounding box center [385, 309] width 5 height 12
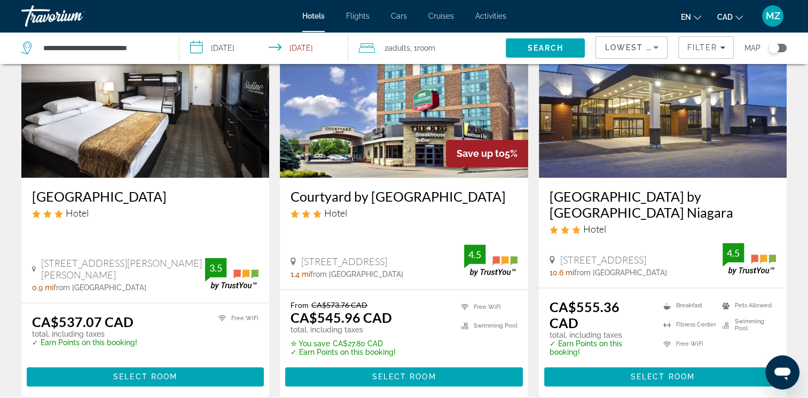
scroll to position [1495, 0]
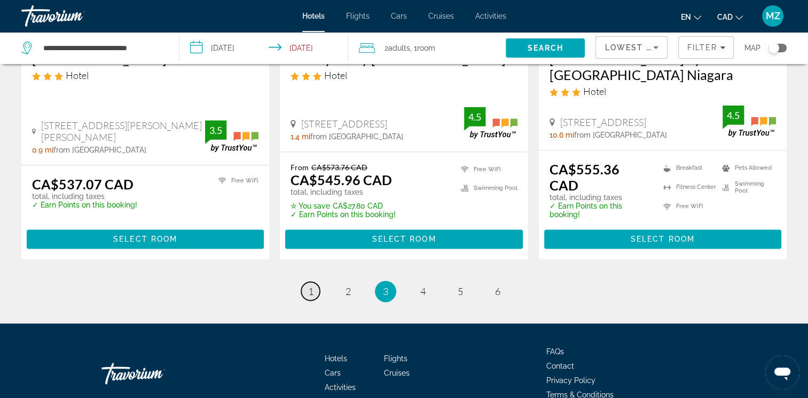
click at [313, 282] on link "page 1" at bounding box center [310, 291] width 19 height 19
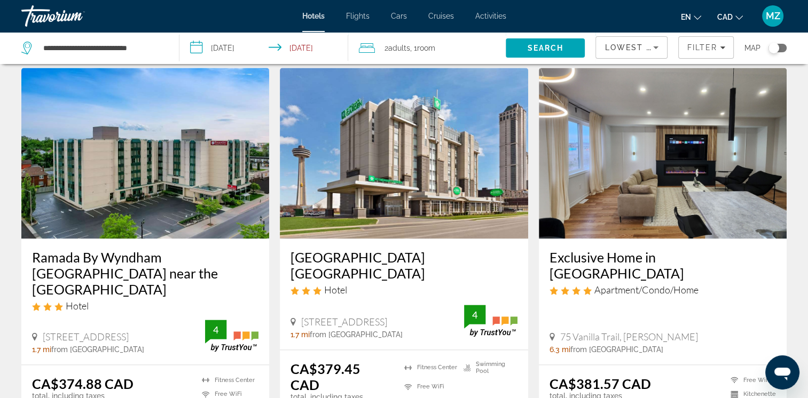
scroll to position [1335, 0]
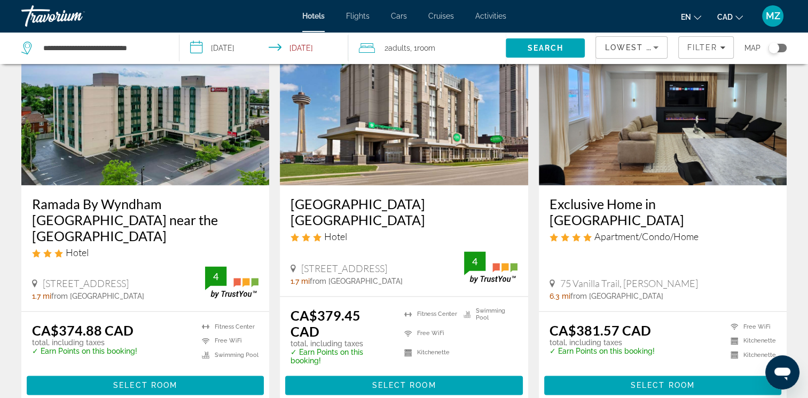
click at [324, 198] on h3 "[GEOGRAPHIC_DATA] [GEOGRAPHIC_DATA]" at bounding box center [404, 212] width 226 height 32
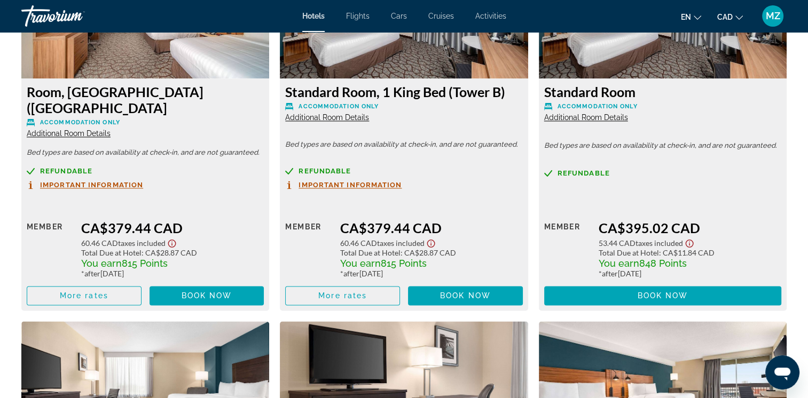
scroll to position [1549, 0]
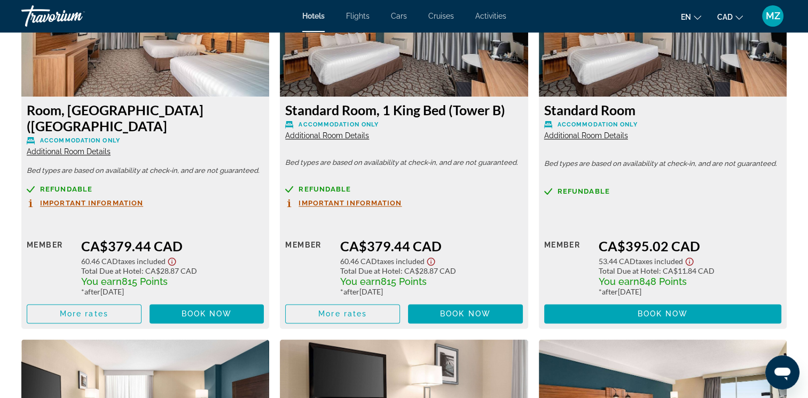
click at [88, 147] on span "Additional Room Details" at bounding box center [69, 151] width 84 height 9
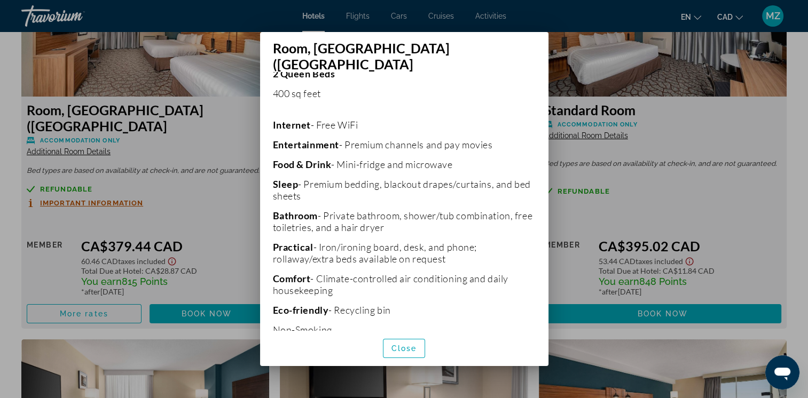
scroll to position [263, 0]
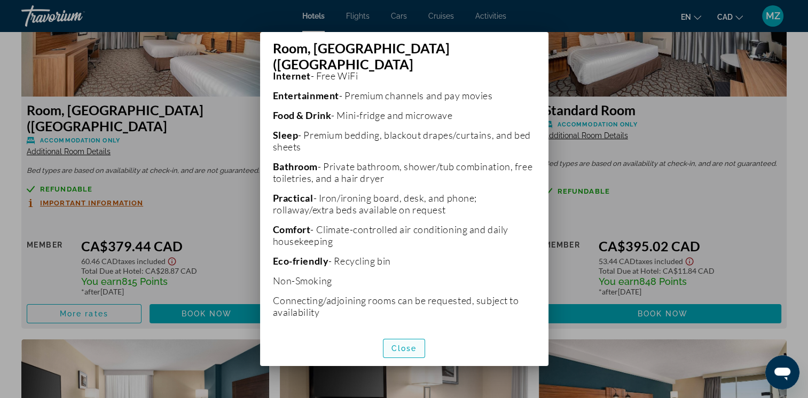
click at [406, 344] on span "Close" at bounding box center [404, 348] width 26 height 9
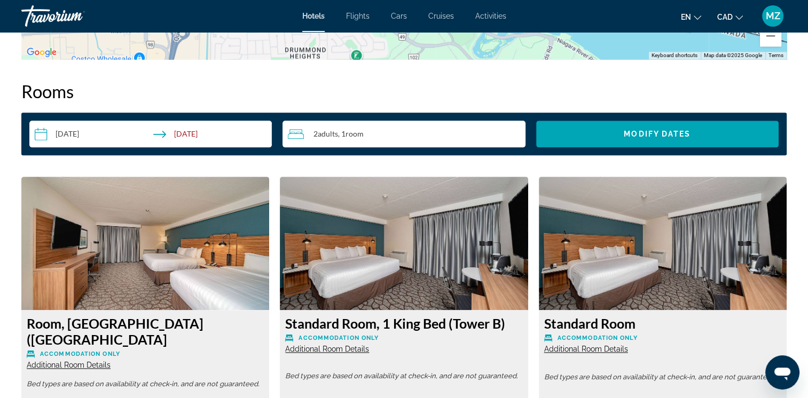
scroll to position [1549, 0]
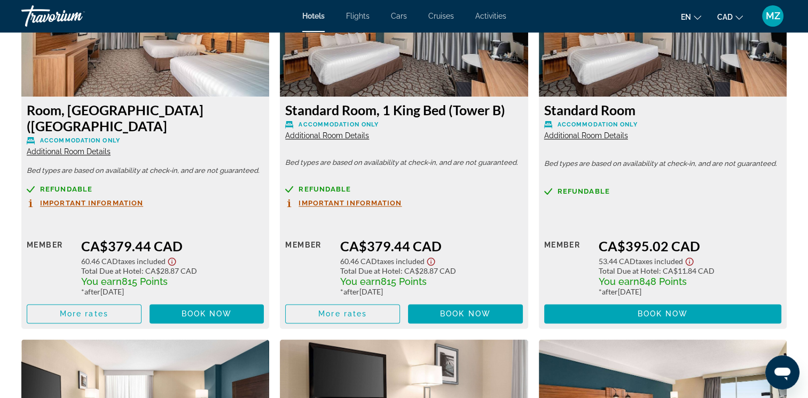
click at [92, 147] on span "Additional Room Details" at bounding box center [69, 151] width 84 height 9
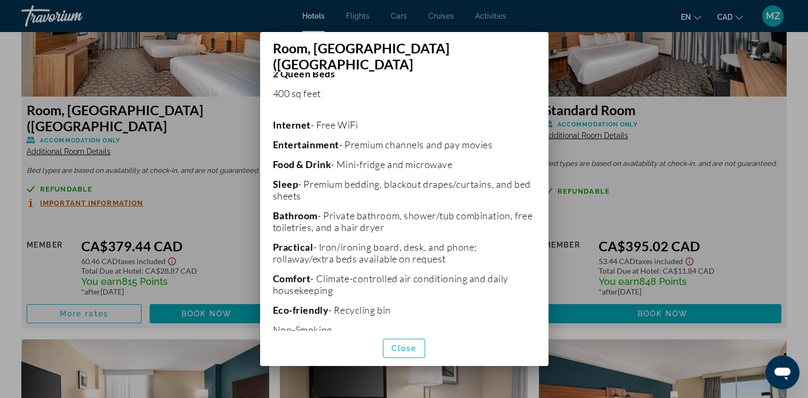
scroll to position [263, 0]
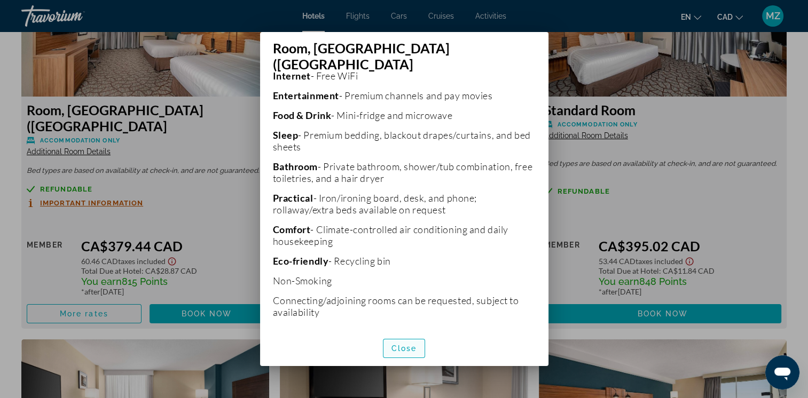
click at [417, 344] on span "Close" at bounding box center [404, 348] width 26 height 9
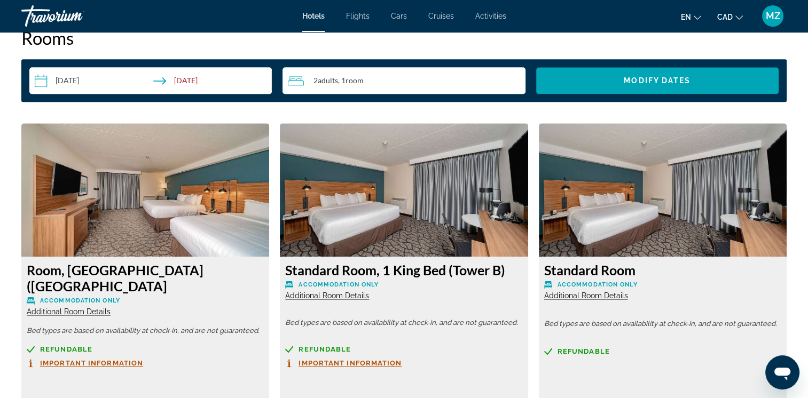
scroll to position [1175, 0]
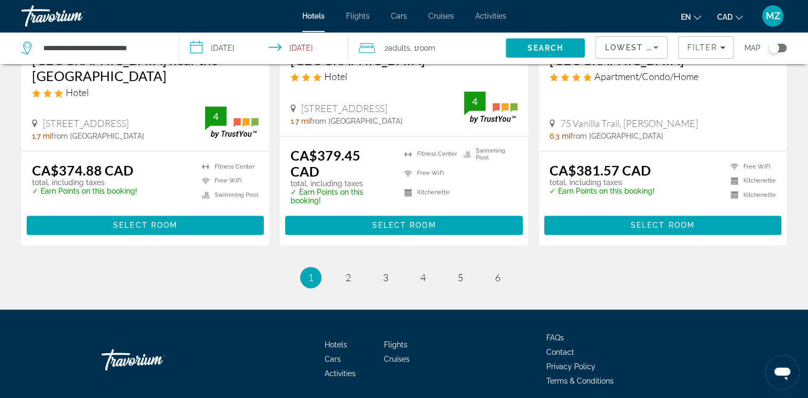
scroll to position [1520, 0]
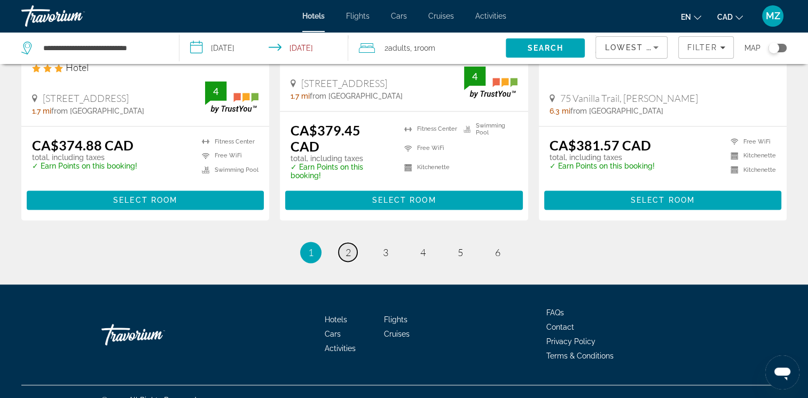
click at [344, 243] on link "page 2" at bounding box center [348, 252] width 19 height 19
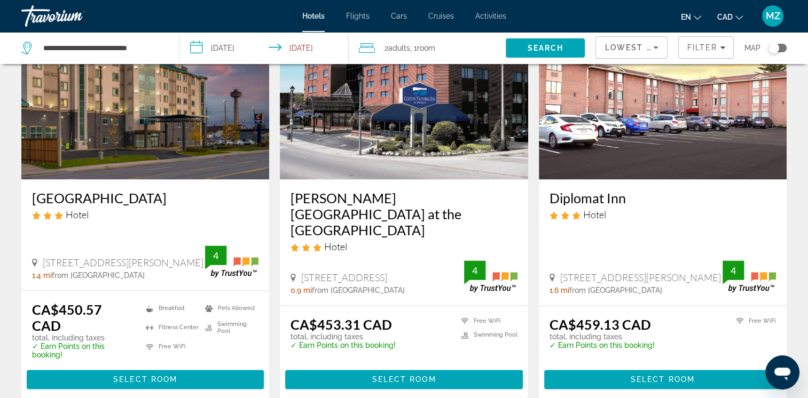
scroll to position [1442, 0]
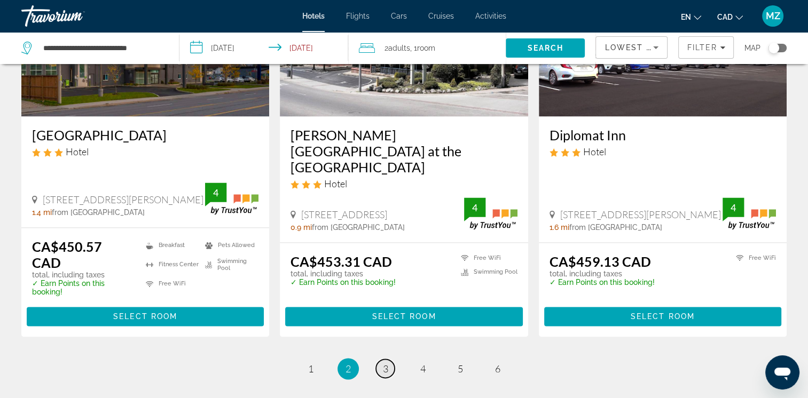
click at [390, 359] on link "page 3" at bounding box center [385, 368] width 19 height 19
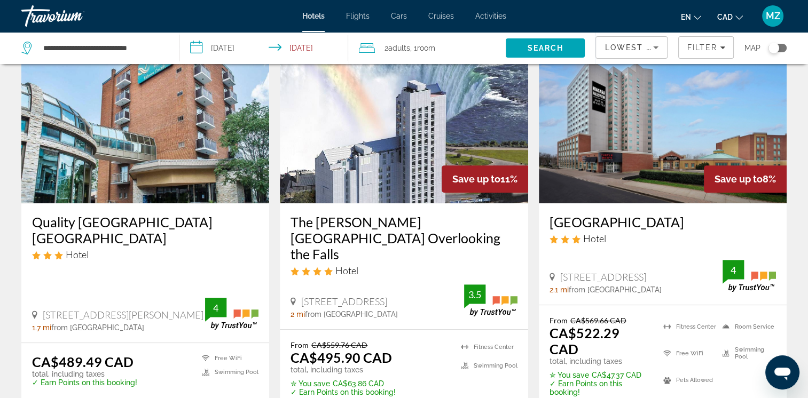
scroll to position [587, 0]
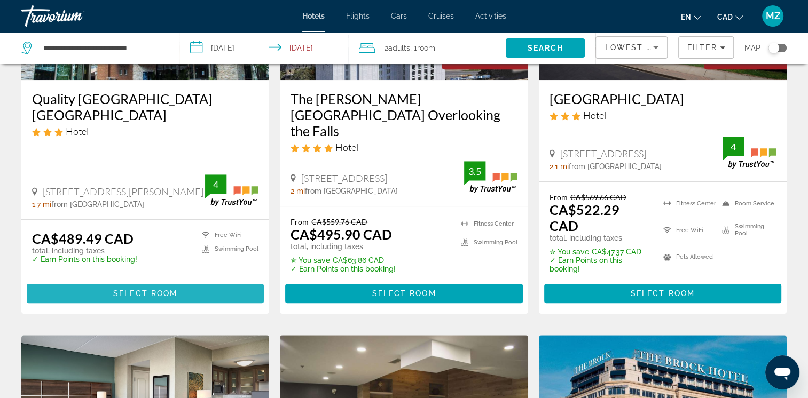
click at [136, 289] on span "Select Room" at bounding box center [145, 293] width 64 height 9
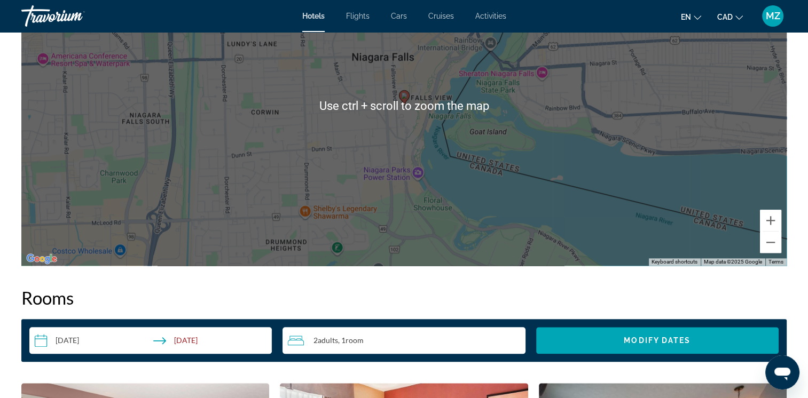
scroll to position [961, 0]
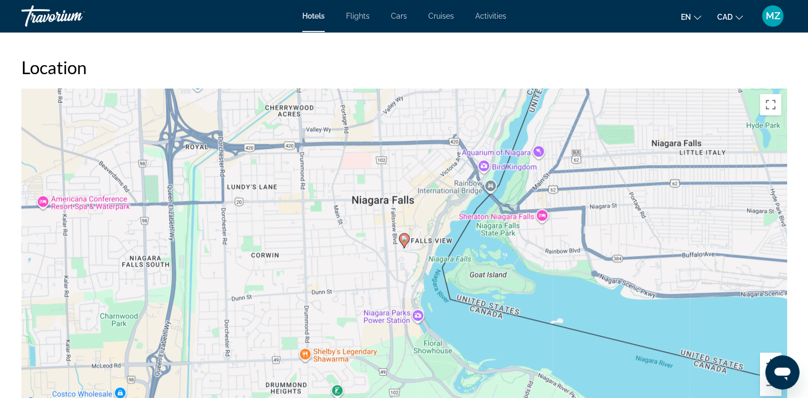
click at [763, 373] on button "Zoom in" at bounding box center [770, 363] width 21 height 21
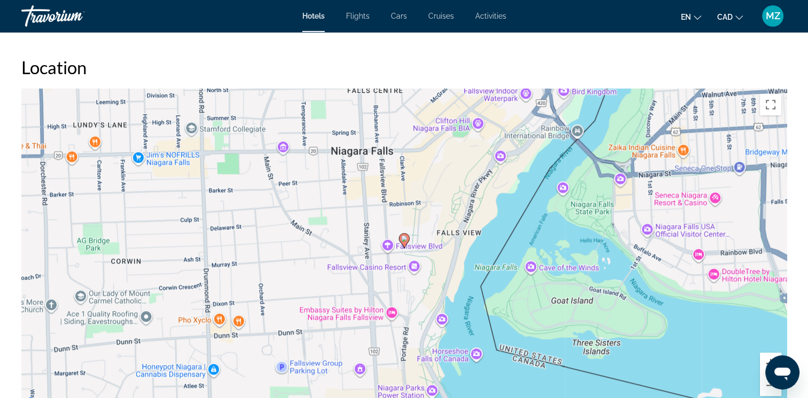
click at [763, 373] on button "Zoom in" at bounding box center [770, 363] width 21 height 21
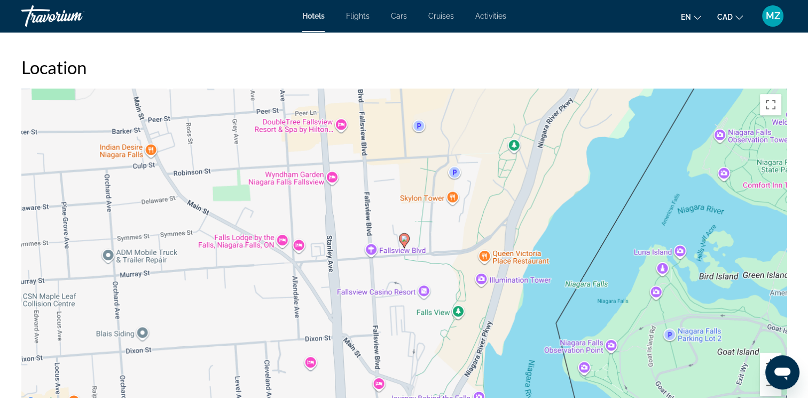
click at [764, 373] on button "Zoom in" at bounding box center [770, 363] width 21 height 21
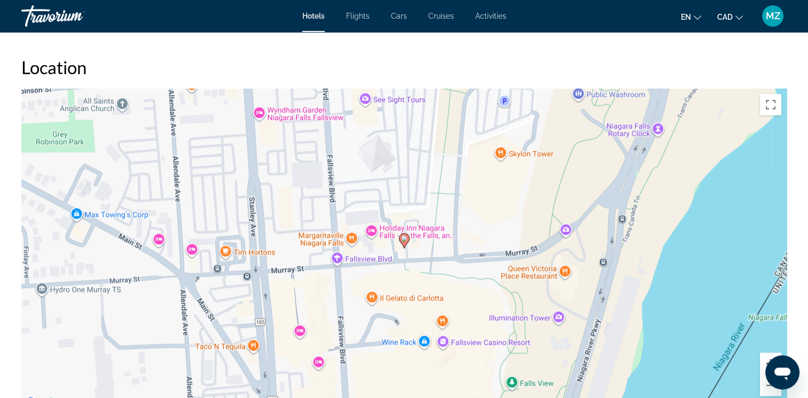
click at [764, 373] on button "Zoom in" at bounding box center [770, 363] width 21 height 21
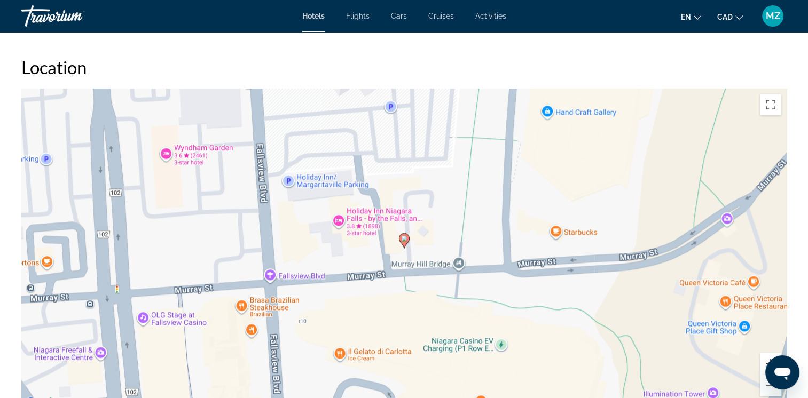
click at [764, 374] on button "Zoom in" at bounding box center [770, 363] width 21 height 21
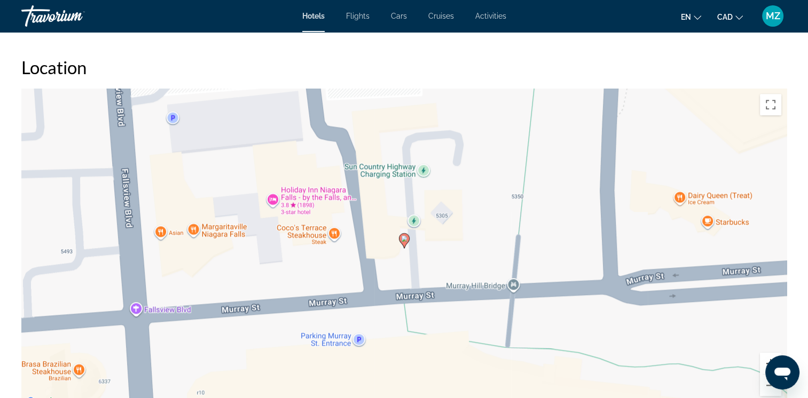
click at [763, 374] on button "Zoom in" at bounding box center [770, 363] width 21 height 21
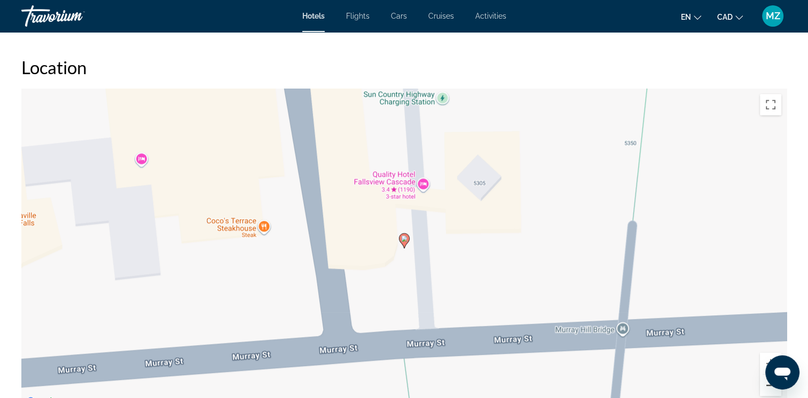
click at [764, 394] on button "Zoom out" at bounding box center [770, 385] width 21 height 21
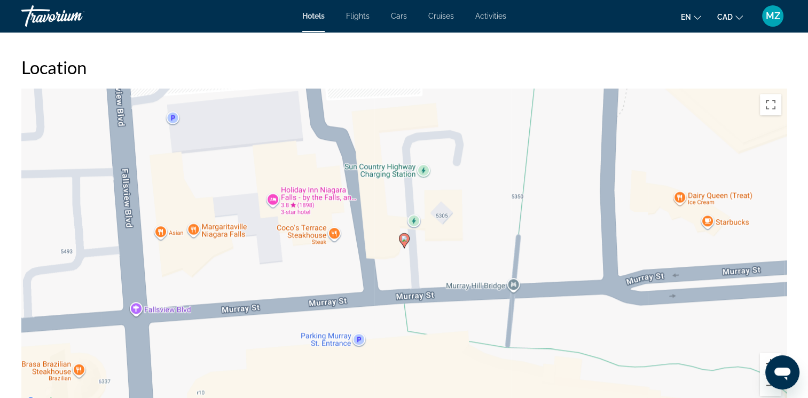
click at [762, 371] on button "Zoom in" at bounding box center [770, 363] width 21 height 21
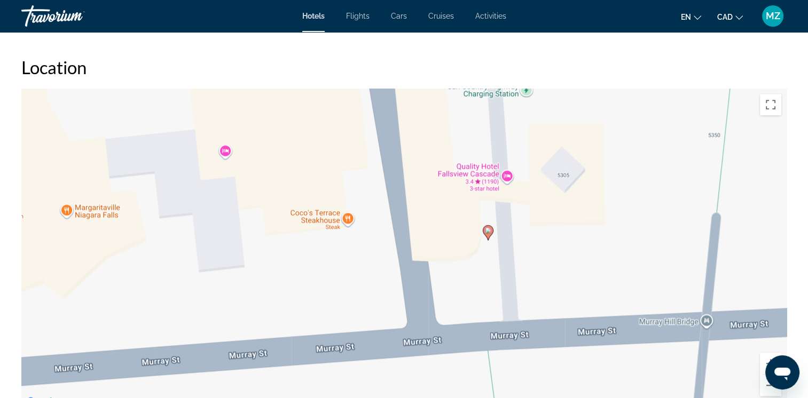
drag, startPoint x: 484, startPoint y: 277, endPoint x: 527, endPoint y: 191, distance: 96.2
click at [527, 191] on div "To activate drag with keyboard, press Alt + Enter. Once in keyboard drag state,…" at bounding box center [403, 249] width 765 height 320
click at [764, 374] on button "Zoom in" at bounding box center [770, 363] width 21 height 21
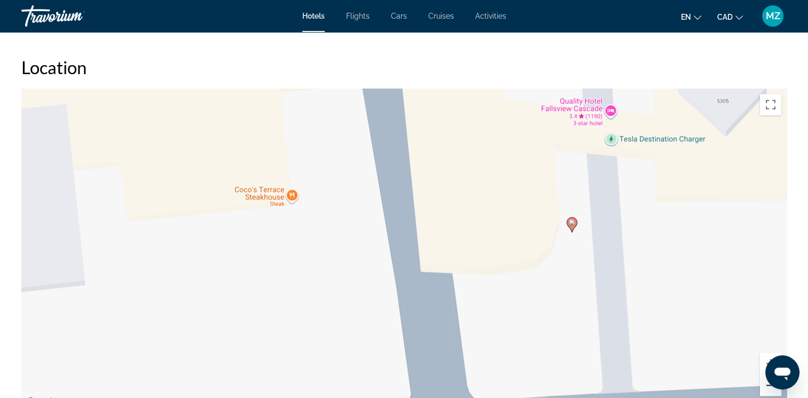
click at [767, 392] on button "Zoom out" at bounding box center [770, 385] width 21 height 21
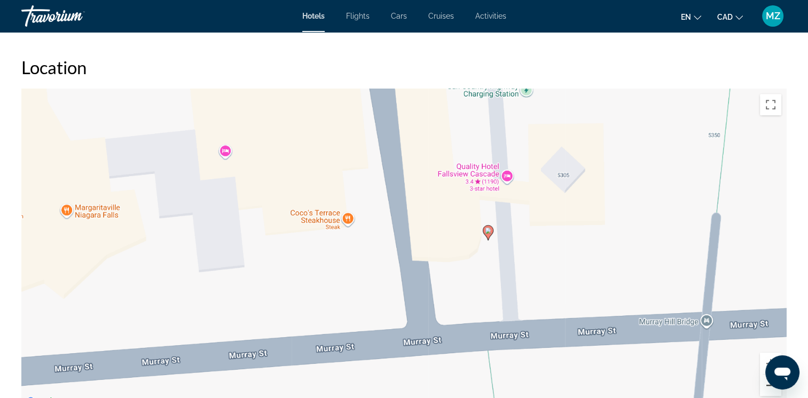
click at [767, 392] on button "Zoom out" at bounding box center [770, 385] width 21 height 21
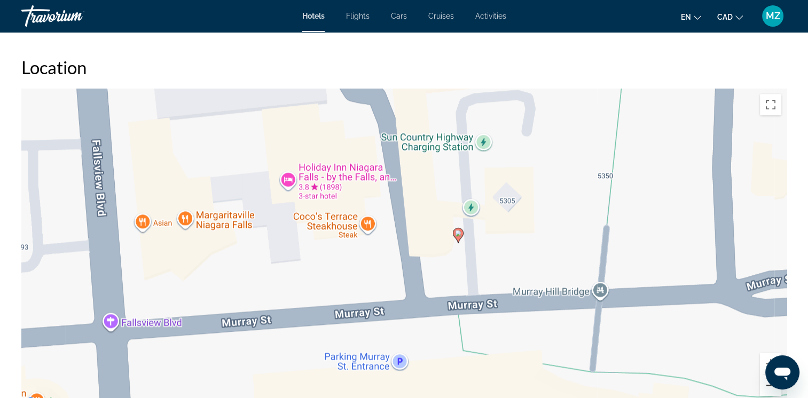
click at [767, 392] on button "Zoom out" at bounding box center [770, 385] width 21 height 21
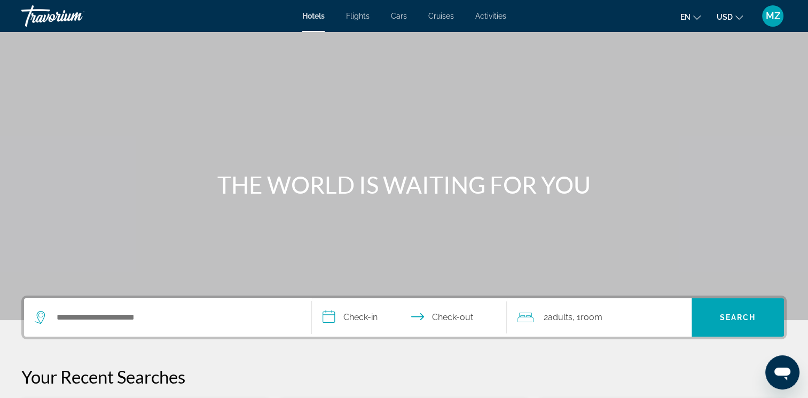
click at [739, 15] on icon "Change currency" at bounding box center [738, 17] width 7 height 7
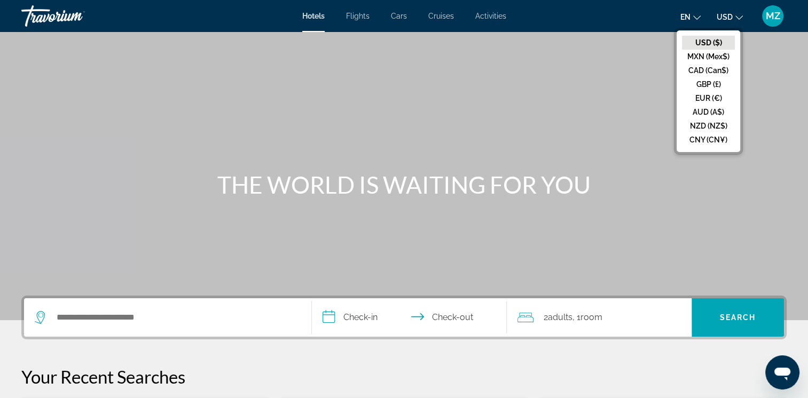
drag, startPoint x: 710, startPoint y: 70, endPoint x: 700, endPoint y: 69, distance: 10.2
click at [709, 70] on button "CAD (Can$)" at bounding box center [708, 71] width 53 height 14
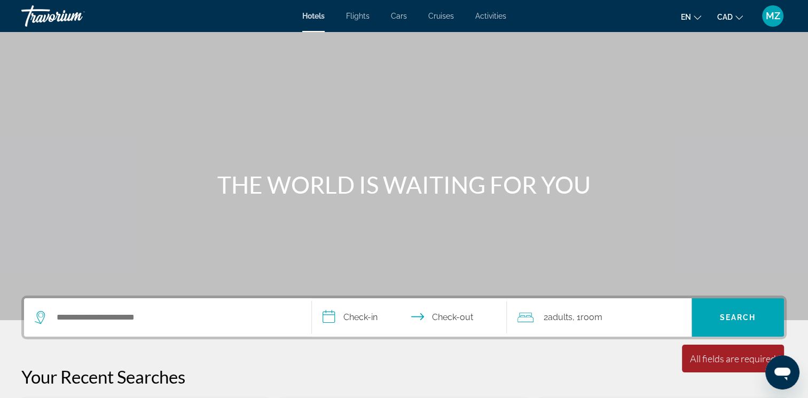
scroll to position [160, 0]
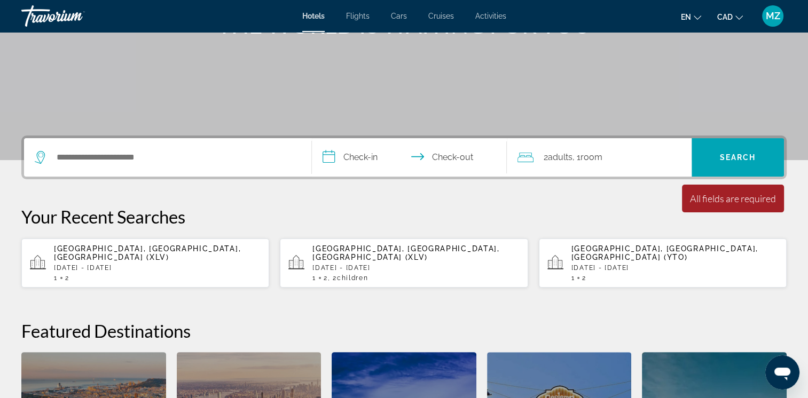
click at [123, 264] on p "[DATE] - [DATE]" at bounding box center [157, 267] width 207 height 7
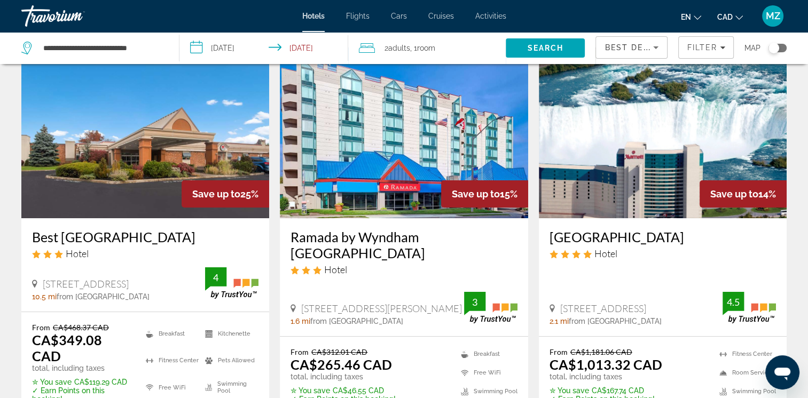
scroll to position [107, 0]
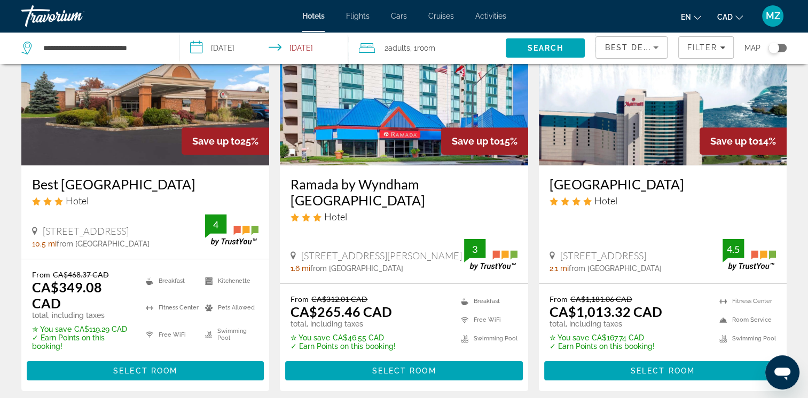
click at [643, 44] on span "Best Deals" at bounding box center [633, 47] width 56 height 9
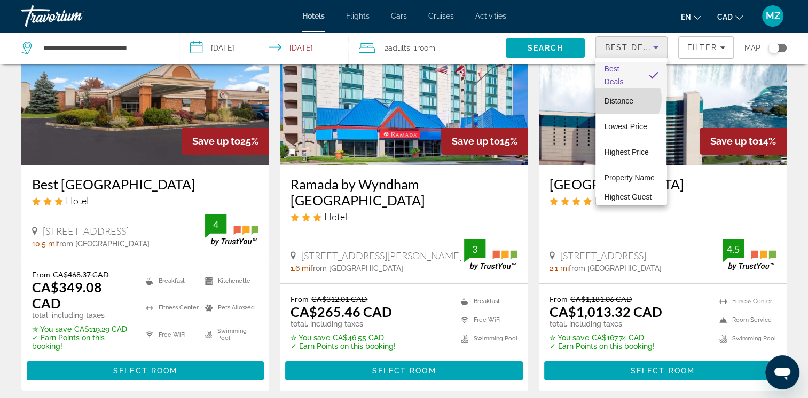
click at [622, 99] on span "Distance" at bounding box center [618, 101] width 29 height 9
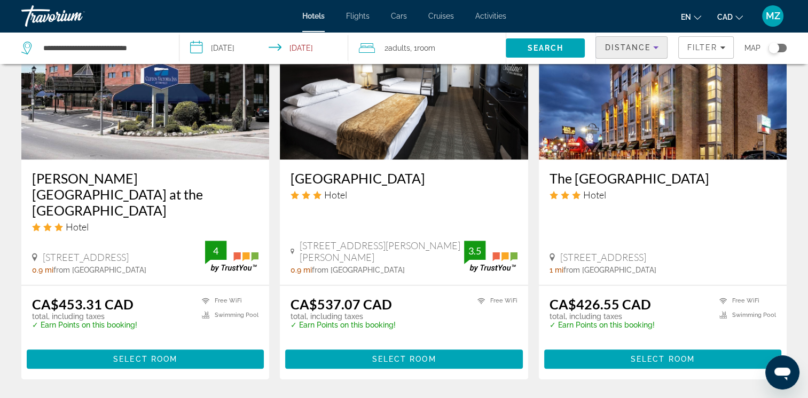
scroll to position [961, 0]
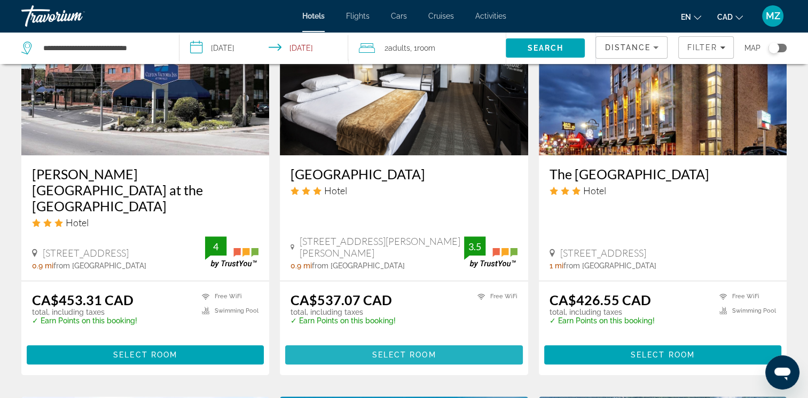
click at [414, 351] on span "Select Room" at bounding box center [404, 355] width 64 height 9
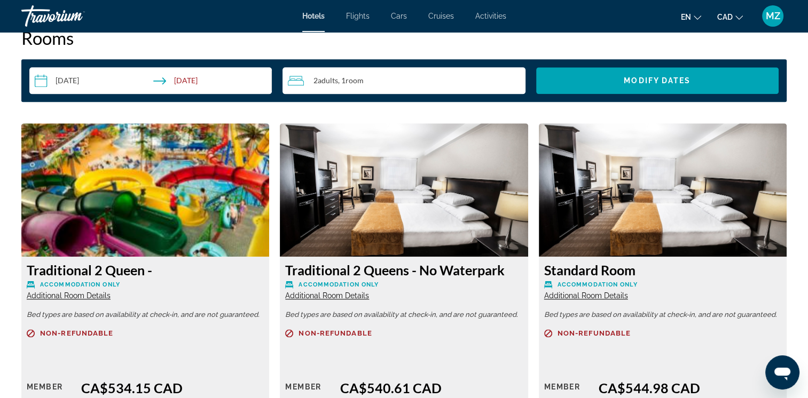
scroll to position [1495, 0]
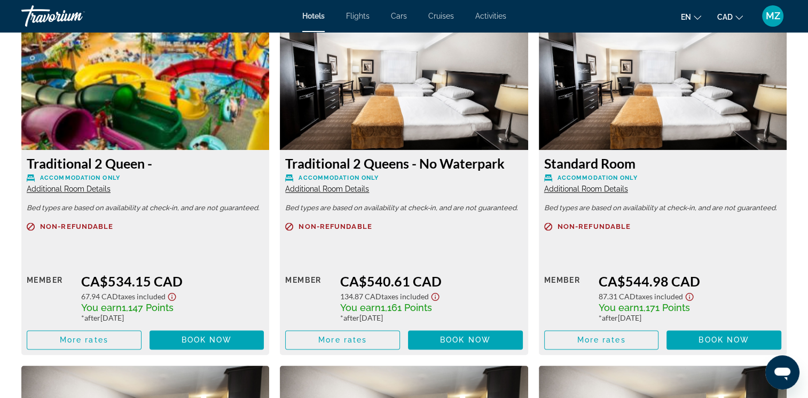
click at [95, 191] on span "Additional Room Details" at bounding box center [69, 189] width 84 height 9
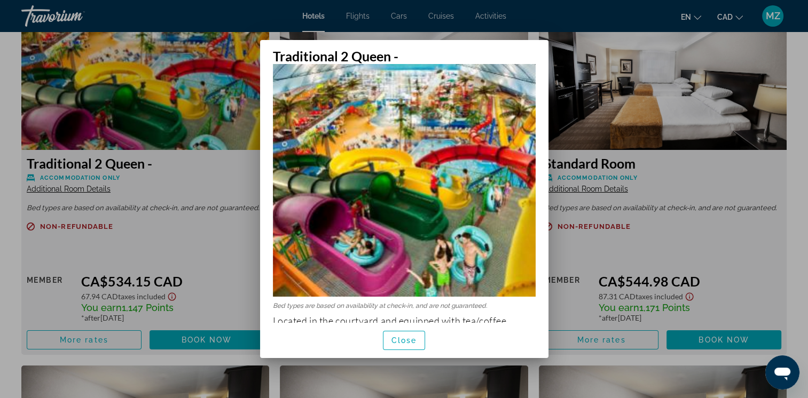
scroll to position [53, 0]
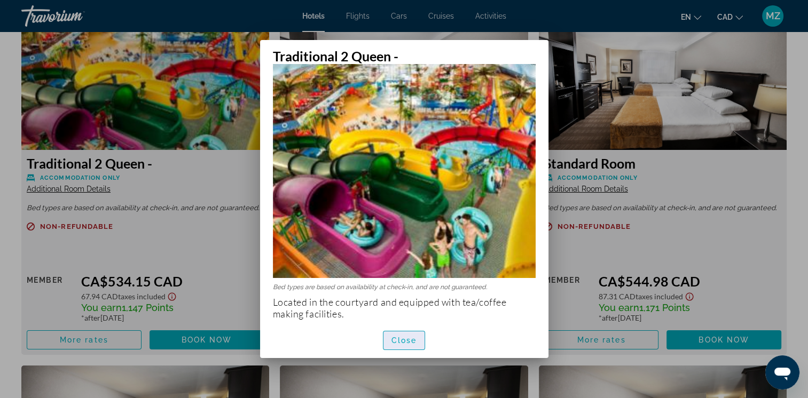
click at [410, 340] on span "Close" at bounding box center [404, 340] width 26 height 9
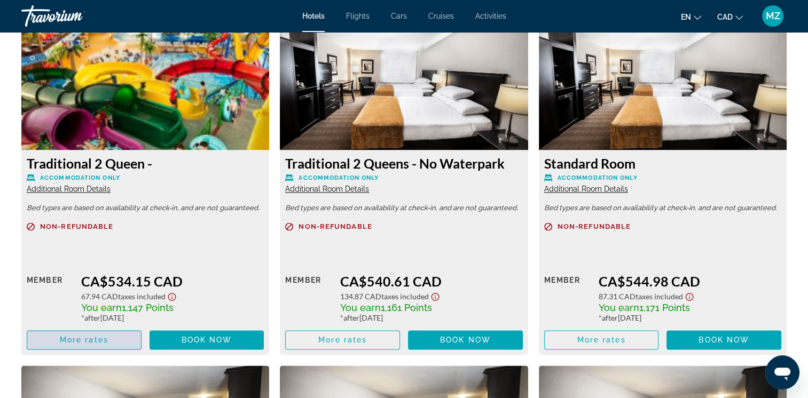
click at [93, 339] on span "More rates" at bounding box center [84, 340] width 49 height 9
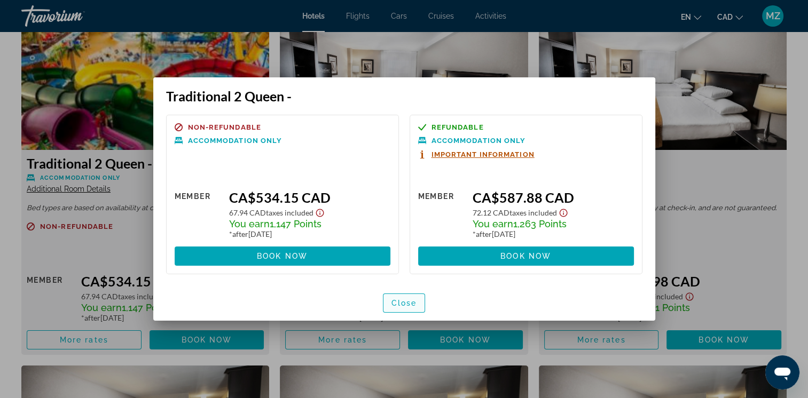
click at [400, 307] on span "Close" at bounding box center [404, 303] width 26 height 9
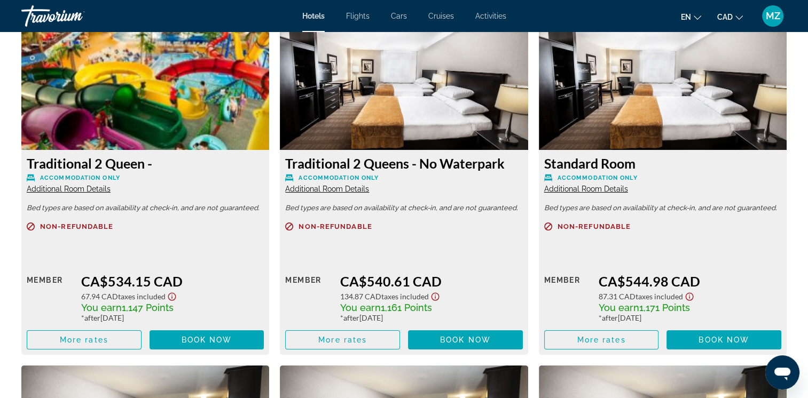
scroll to position [1495, 0]
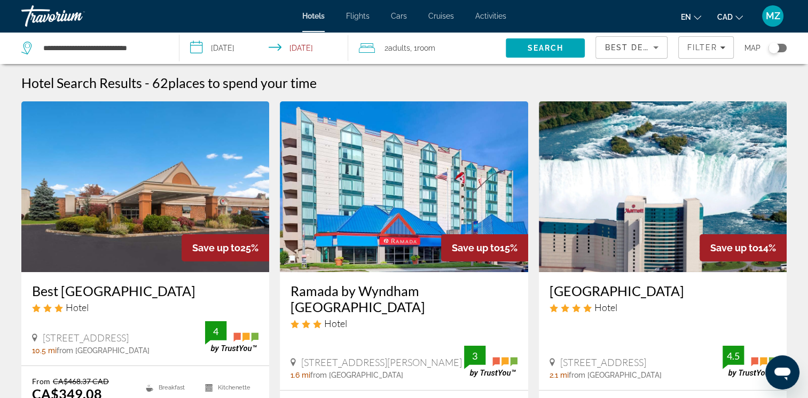
click at [619, 48] on span "Best Deals" at bounding box center [633, 47] width 56 height 9
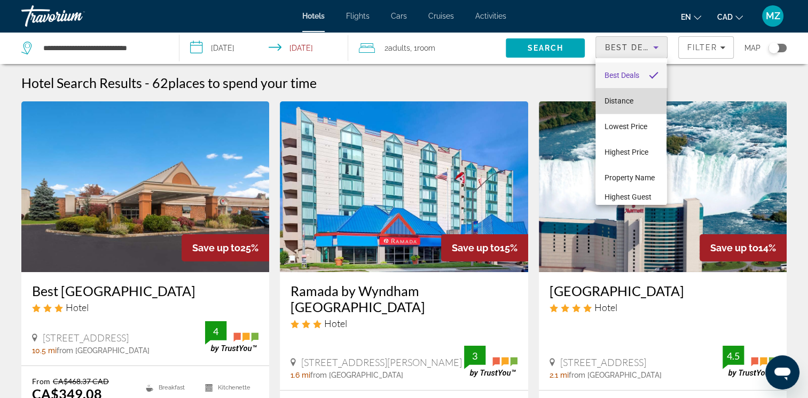
click at [641, 108] on mat-option "Distance" at bounding box center [630, 101] width 71 height 26
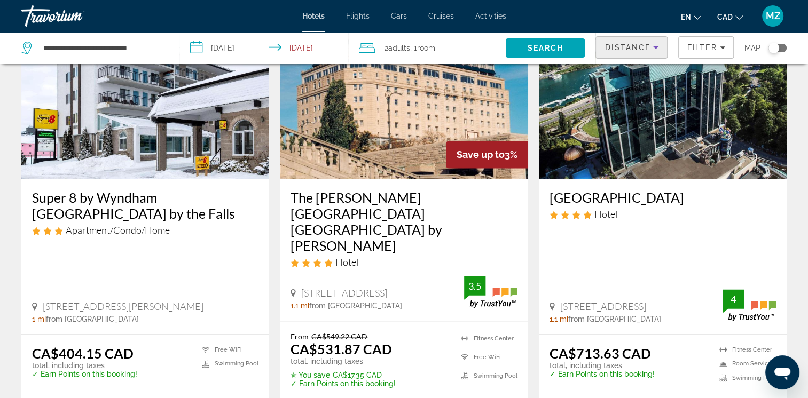
scroll to position [1482, 0]
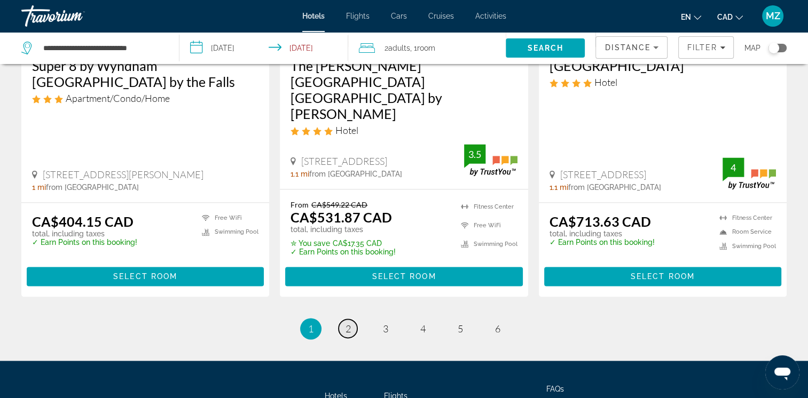
click at [346, 323] on span "2" at bounding box center [348, 329] width 5 height 12
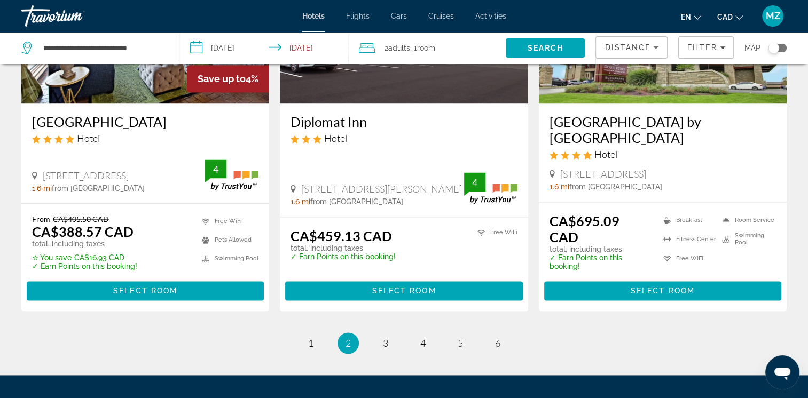
scroll to position [1492, 0]
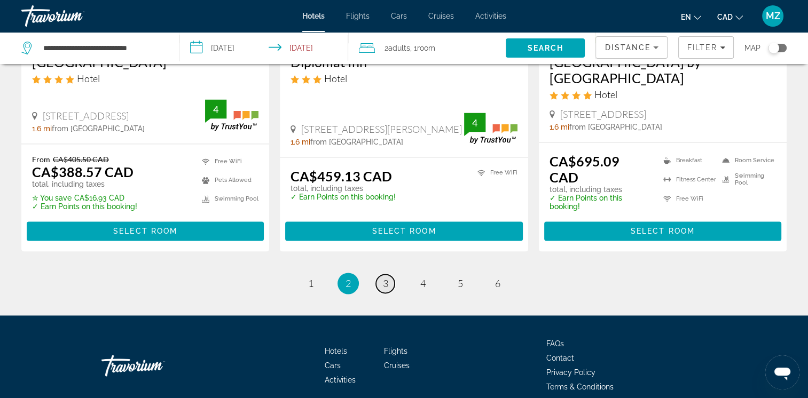
click at [383, 278] on span "3" at bounding box center [385, 284] width 5 height 12
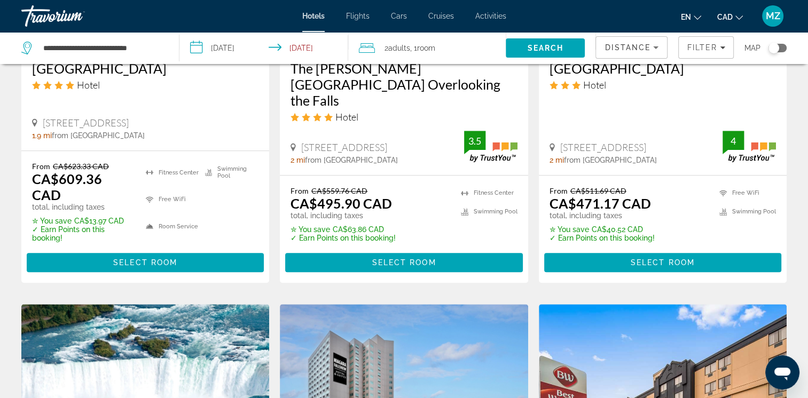
scroll to position [1068, 0]
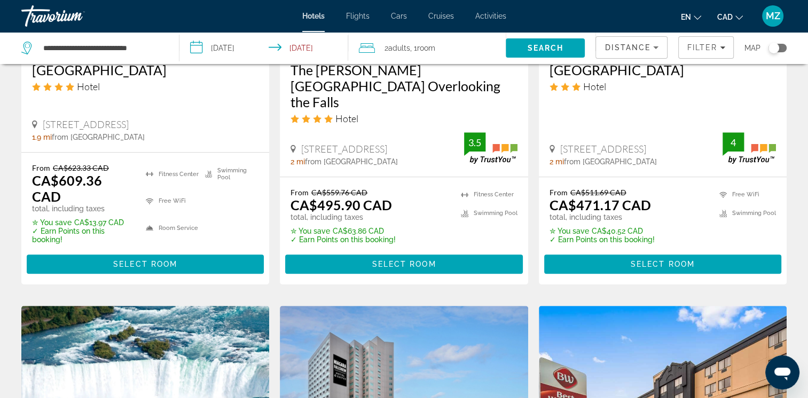
click at [418, 40] on div "2 Adult Adults , 1 Room rooms" at bounding box center [432, 48] width 147 height 32
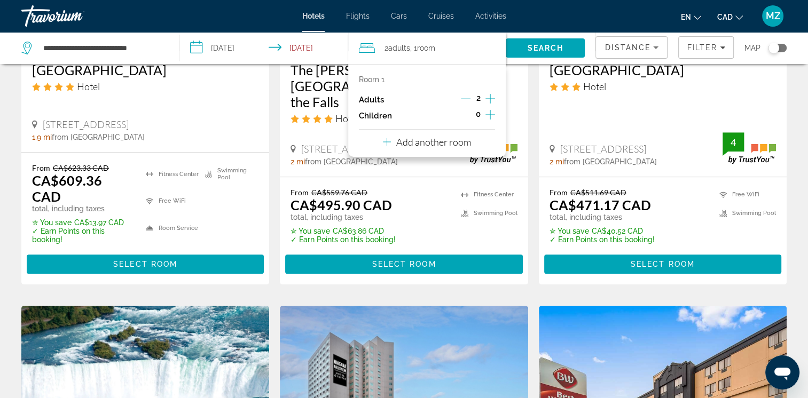
click at [491, 112] on icon "Increment children" at bounding box center [490, 114] width 10 height 13
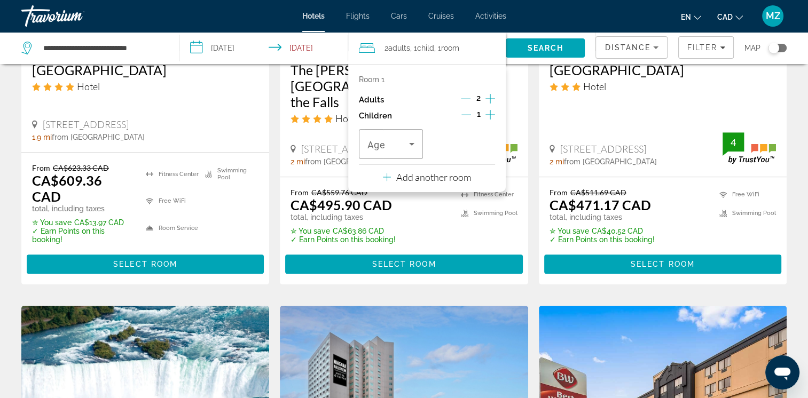
click at [491, 114] on icon "Increment children" at bounding box center [490, 114] width 10 height 13
click at [409, 152] on div "Travelers: 2 adults, 2 children" at bounding box center [390, 144] width 47 height 30
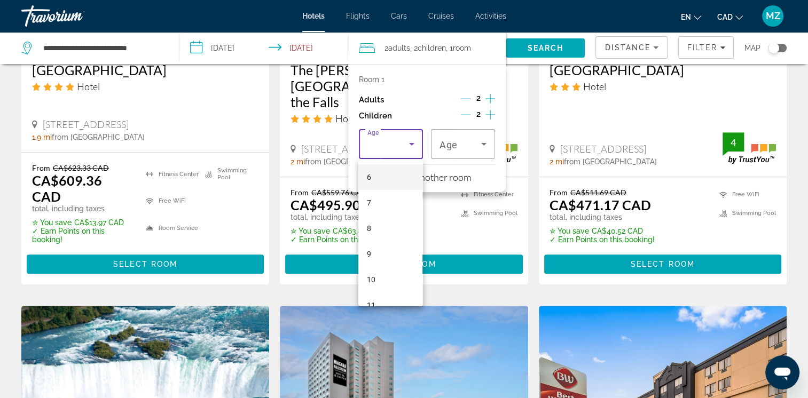
scroll to position [160, 0]
click at [376, 272] on mat-option "10" at bounding box center [390, 273] width 64 height 26
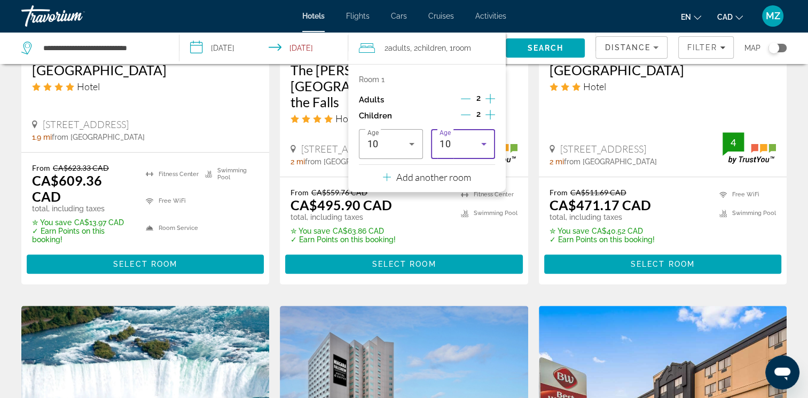
click at [460, 145] on div "10" at bounding box center [461, 144] width 42 height 13
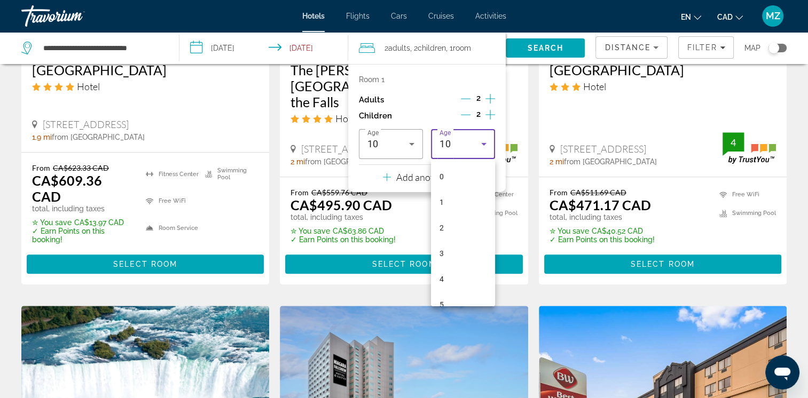
scroll to position [139, 0]
click at [452, 247] on mat-option "8" at bounding box center [463, 243] width 64 height 26
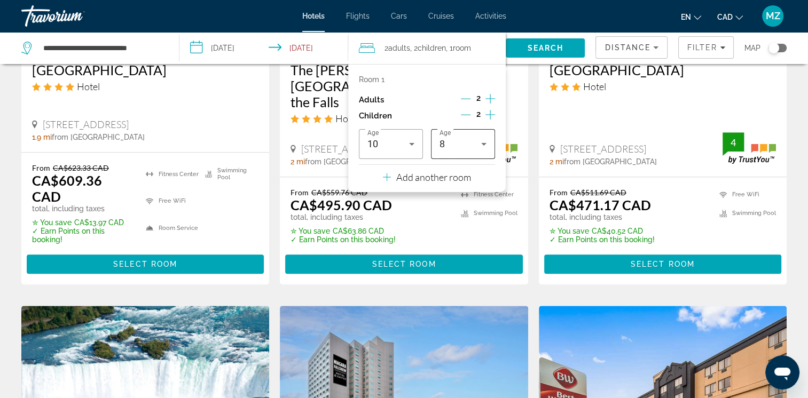
click at [461, 140] on div "8" at bounding box center [461, 144] width 42 height 13
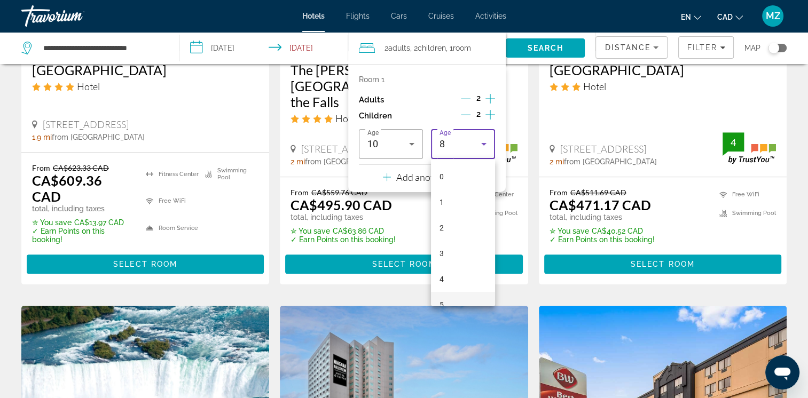
scroll to position [88, 0]
click at [444, 270] on mat-option "7" at bounding box center [463, 269] width 64 height 26
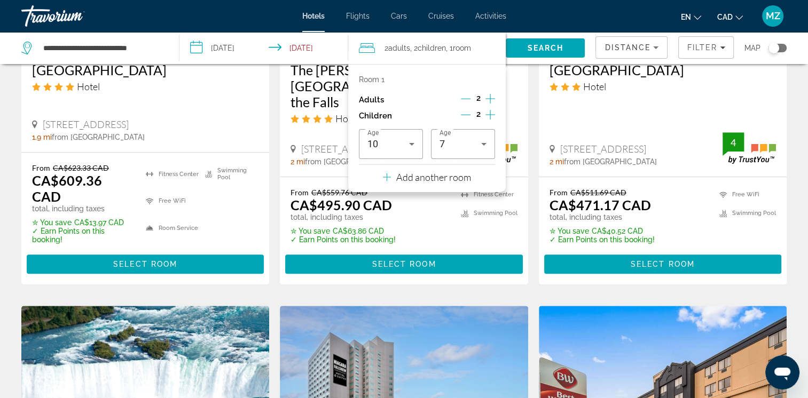
click at [498, 56] on div "2 Adult Adults , 2 Child Children , 1 Room rooms" at bounding box center [432, 48] width 147 height 32
click at [526, 49] on span "Search" at bounding box center [545, 48] width 79 height 26
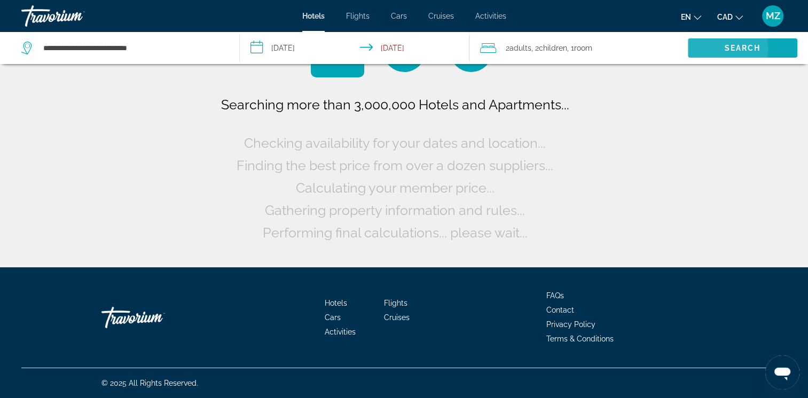
scroll to position [0, 0]
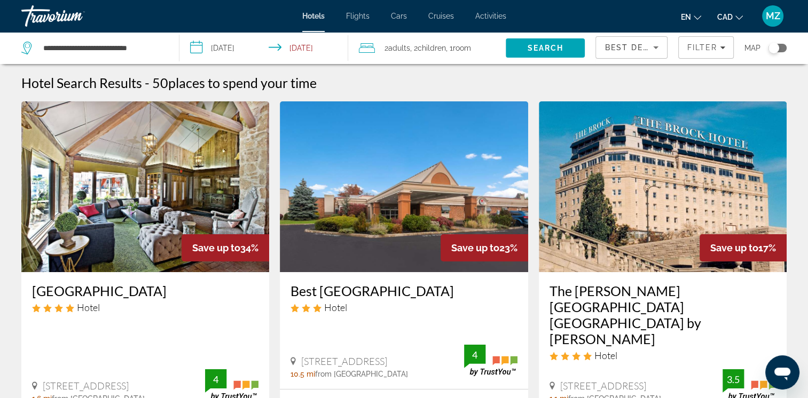
click at [639, 45] on span "Best Deals" at bounding box center [633, 47] width 56 height 9
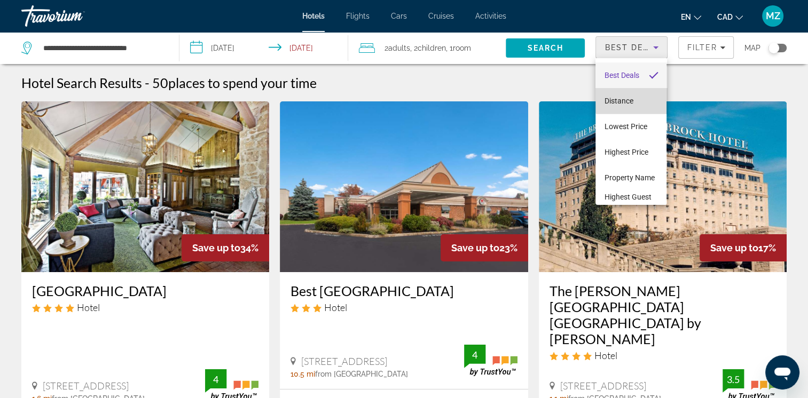
click at [639, 100] on mat-option "Distance" at bounding box center [630, 101] width 71 height 26
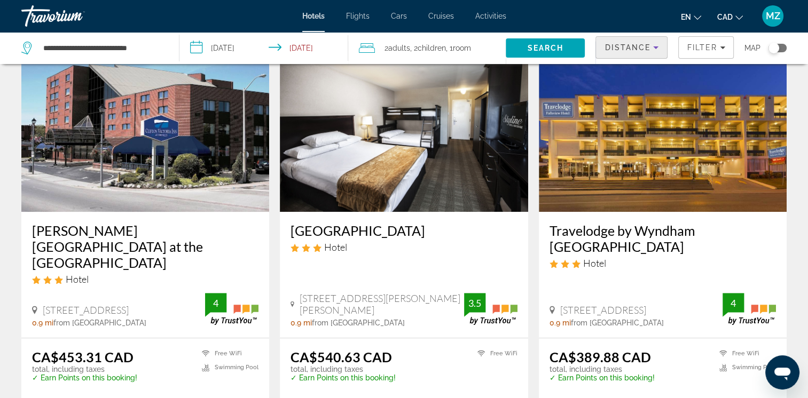
scroll to position [481, 0]
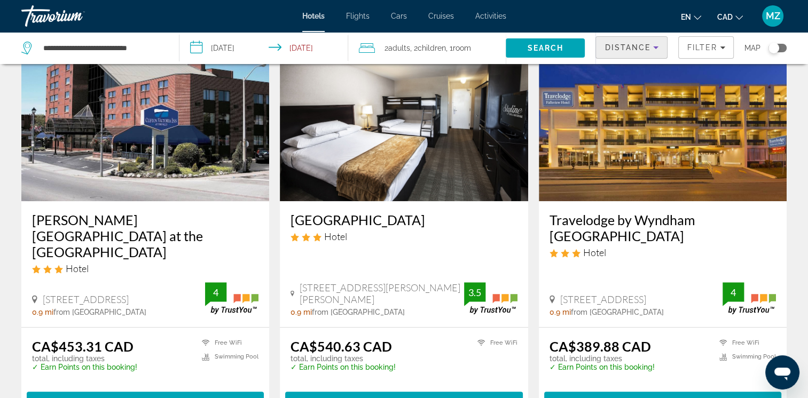
click at [645, 52] on div "Distance" at bounding box center [629, 47] width 49 height 13
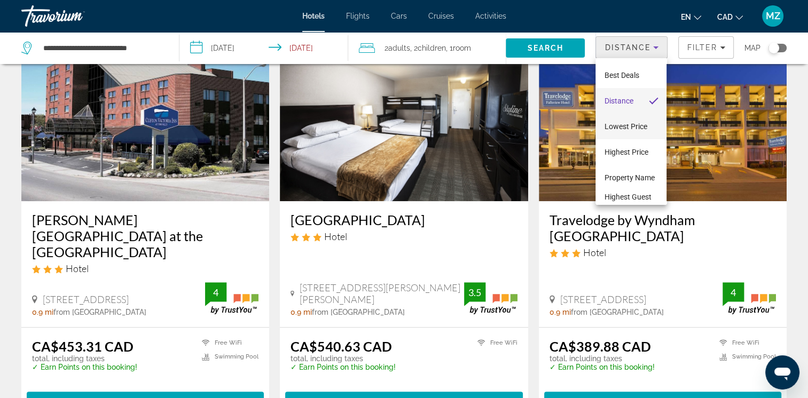
click at [634, 129] on span "Lowest Price" at bounding box center [625, 126] width 43 height 9
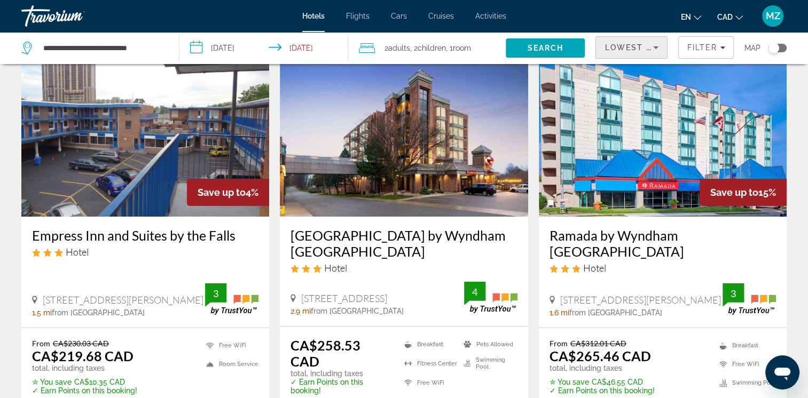
scroll to position [107, 0]
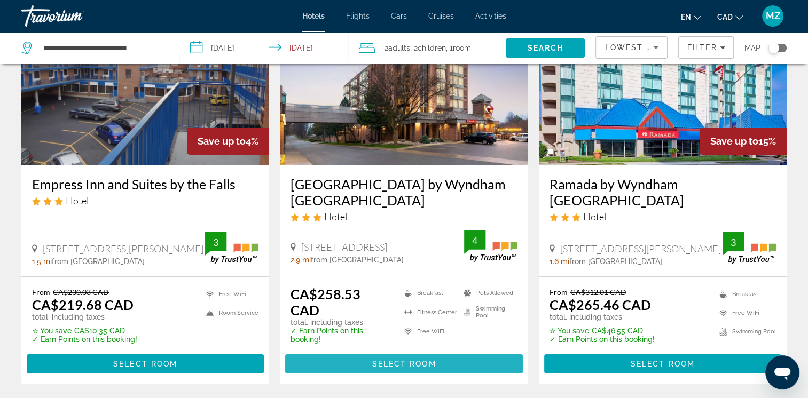
click at [402, 360] on span "Select Room" at bounding box center [404, 364] width 64 height 9
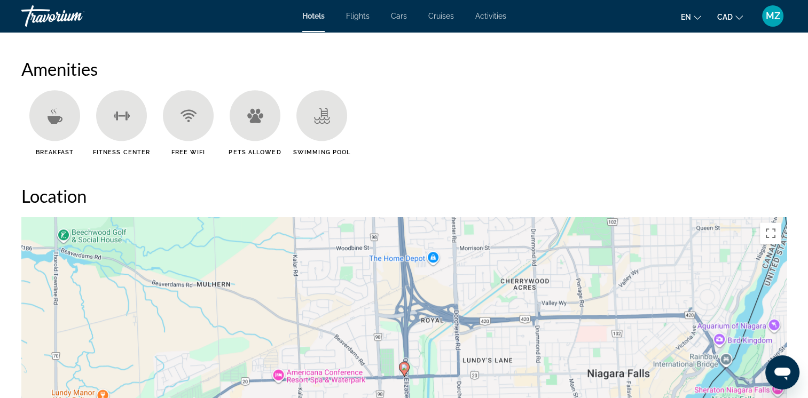
scroll to position [1015, 0]
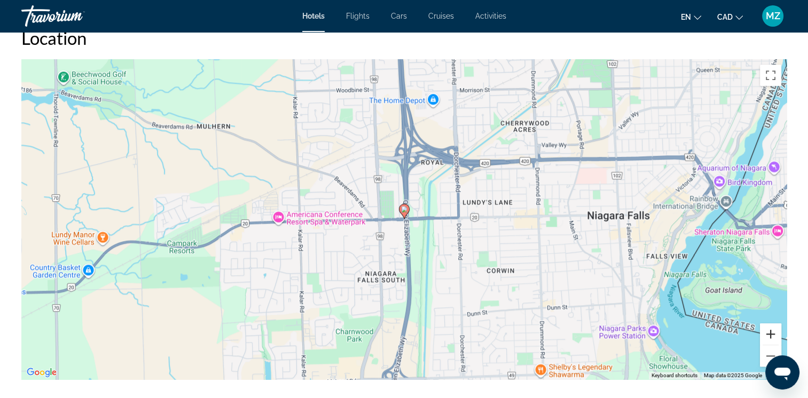
click at [770, 336] on button "Zoom in" at bounding box center [770, 334] width 21 height 21
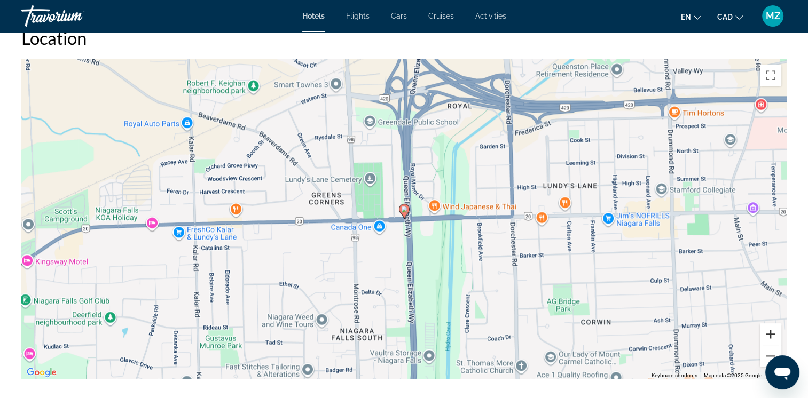
click at [770, 336] on button "Zoom in" at bounding box center [770, 334] width 21 height 21
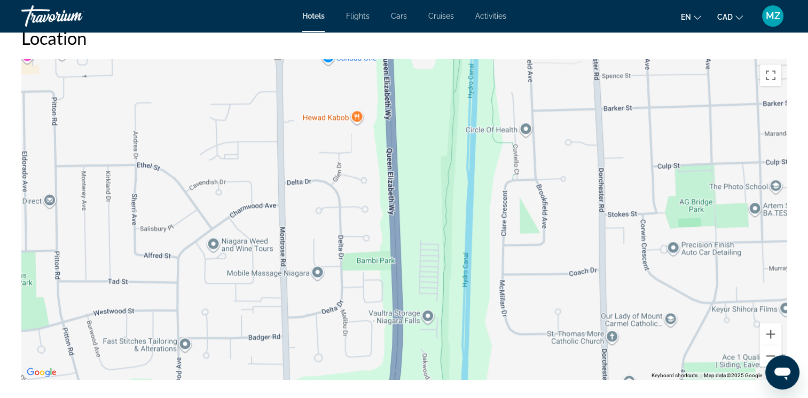
drag, startPoint x: 461, startPoint y: 283, endPoint x: 445, endPoint y: 163, distance: 120.6
click at [445, 163] on div "To activate drag with keyboard, press Alt + Enter. Once in keyboard drag state,…" at bounding box center [403, 219] width 765 height 320
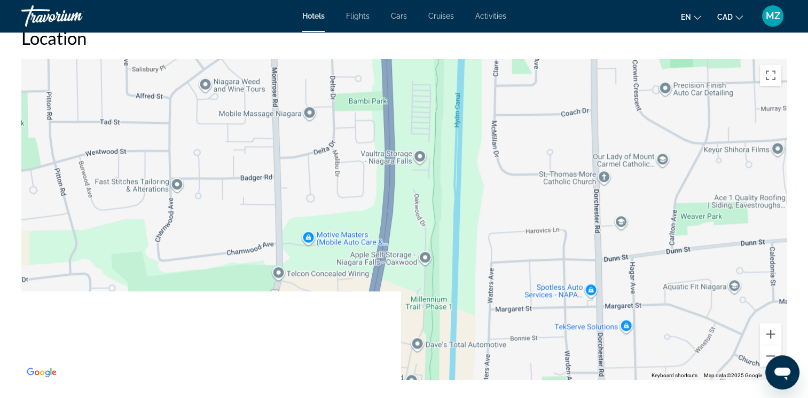
drag, startPoint x: 501, startPoint y: 296, endPoint x: 503, endPoint y: 103, distance: 193.3
click at [503, 103] on div "To activate drag with keyboard, press Alt + Enter. Once in keyboard drag state,…" at bounding box center [403, 219] width 765 height 320
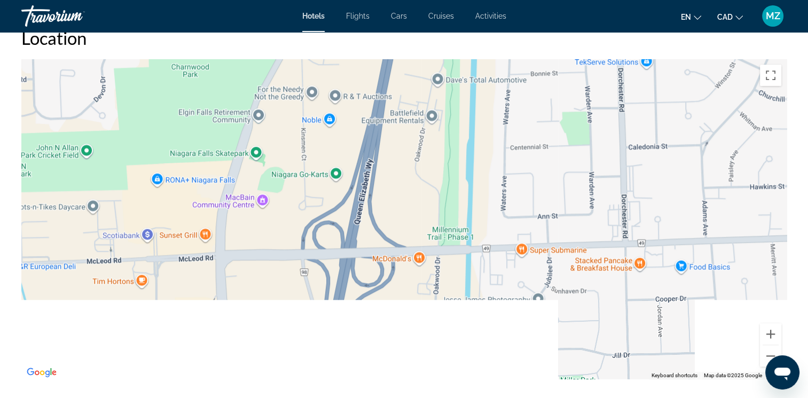
drag, startPoint x: 478, startPoint y: 311, endPoint x: 487, endPoint y: 93, distance: 217.5
click at [487, 96] on div "Main content" at bounding box center [403, 219] width 765 height 320
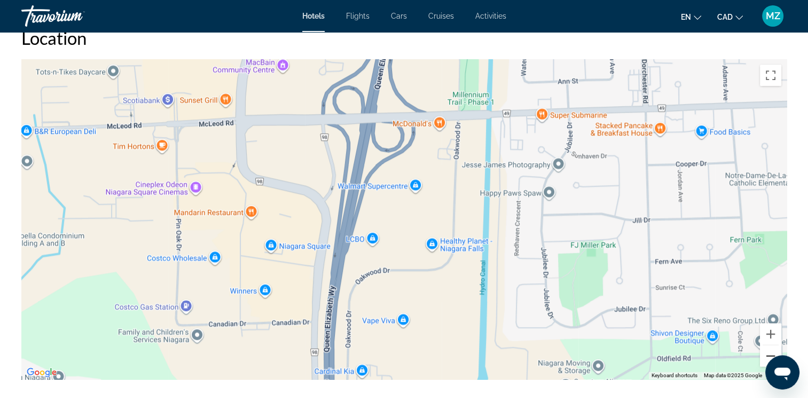
click at [768, 354] on button "Zoom out" at bounding box center [770, 356] width 21 height 21
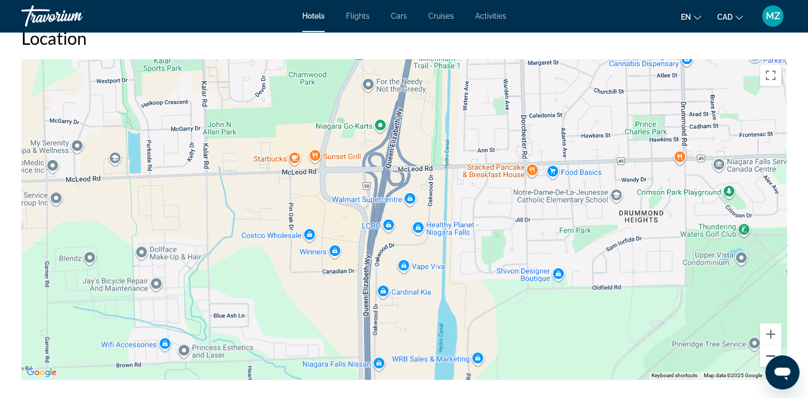
click at [768, 354] on button "Zoom out" at bounding box center [770, 356] width 21 height 21
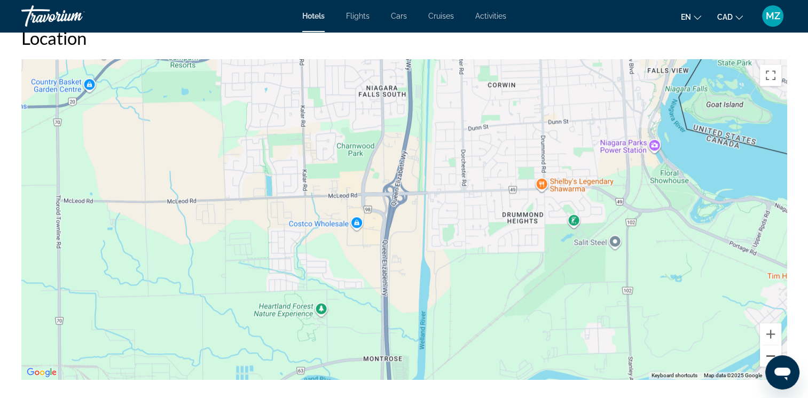
click at [768, 355] on button "Zoom out" at bounding box center [770, 356] width 21 height 21
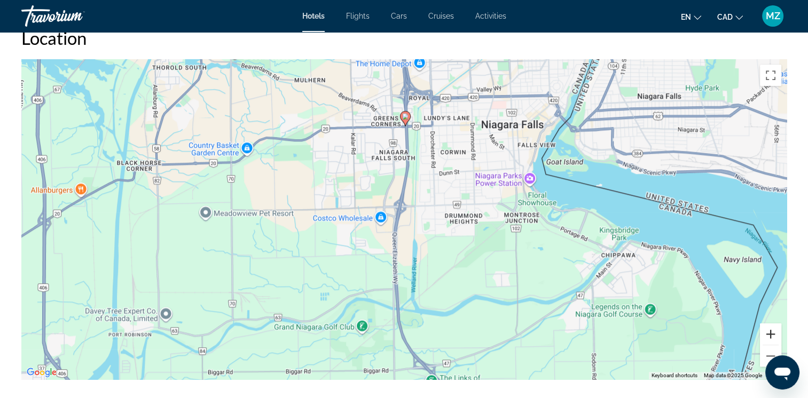
click at [770, 336] on button "Zoom in" at bounding box center [770, 334] width 21 height 21
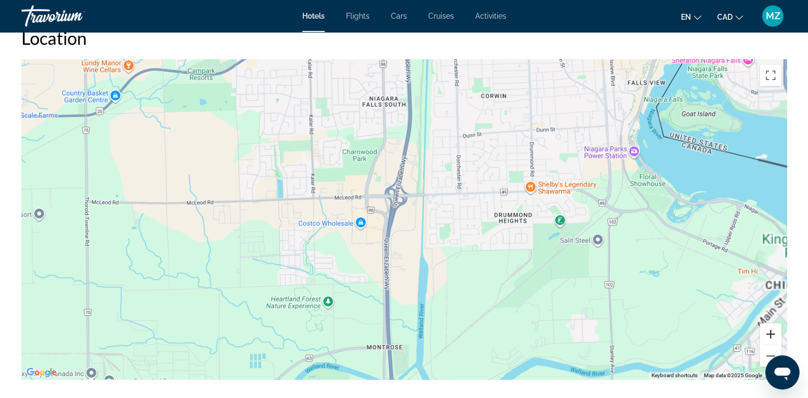
click at [770, 336] on button "Zoom in" at bounding box center [770, 334] width 21 height 21
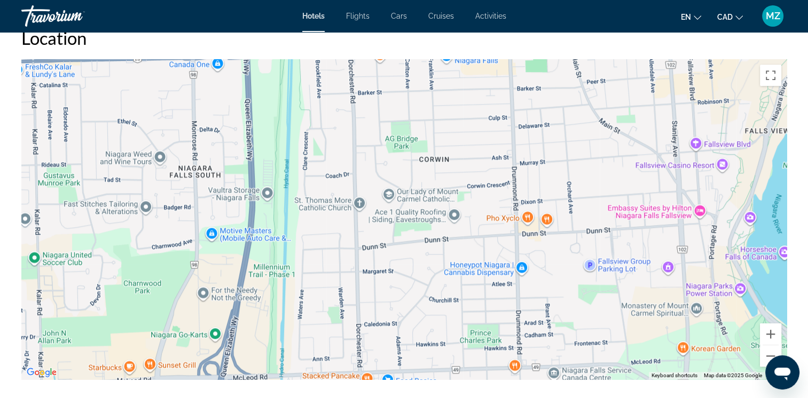
drag, startPoint x: 656, startPoint y: 197, endPoint x: 489, endPoint y: 405, distance: 267.1
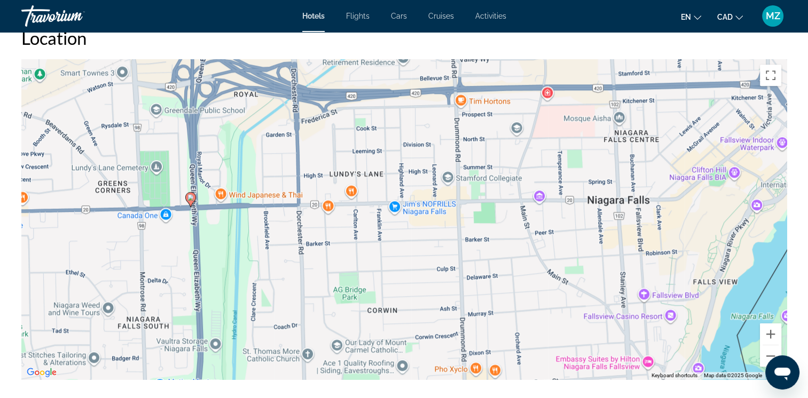
drag, startPoint x: 563, startPoint y: 277, endPoint x: 522, endPoint y: 406, distance: 136.3
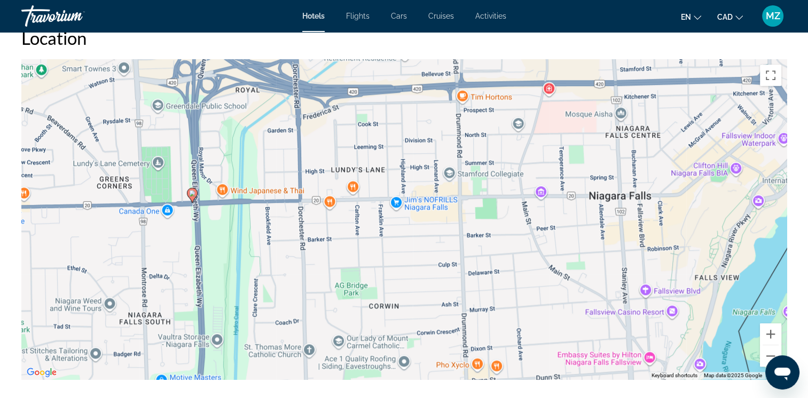
drag, startPoint x: 545, startPoint y: 375, endPoint x: 439, endPoint y: 174, distance: 227.4
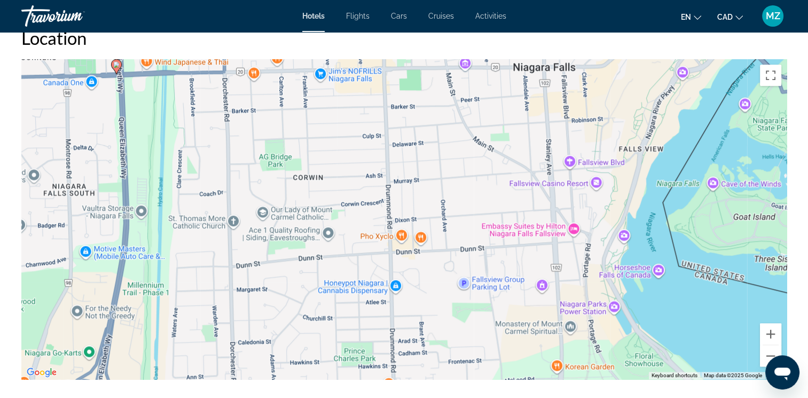
drag, startPoint x: 578, startPoint y: 313, endPoint x: 501, endPoint y: 181, distance: 153.1
click at [501, 181] on div "To activate drag with keyboard, press Alt + Enter. Once in keyboard drag state,…" at bounding box center [403, 219] width 765 height 320
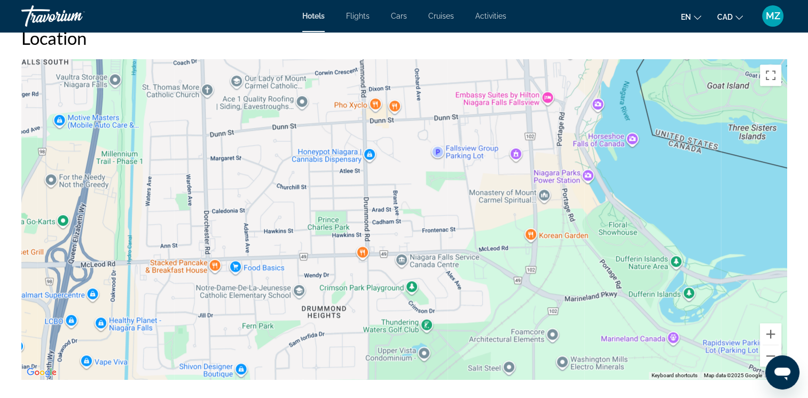
drag, startPoint x: 583, startPoint y: 319, endPoint x: 560, endPoint y: 225, distance: 97.3
click at [560, 225] on div "To activate drag with keyboard, press Alt + Enter. Once in keyboard drag state,…" at bounding box center [403, 219] width 765 height 320
